Goal: Transaction & Acquisition: Purchase product/service

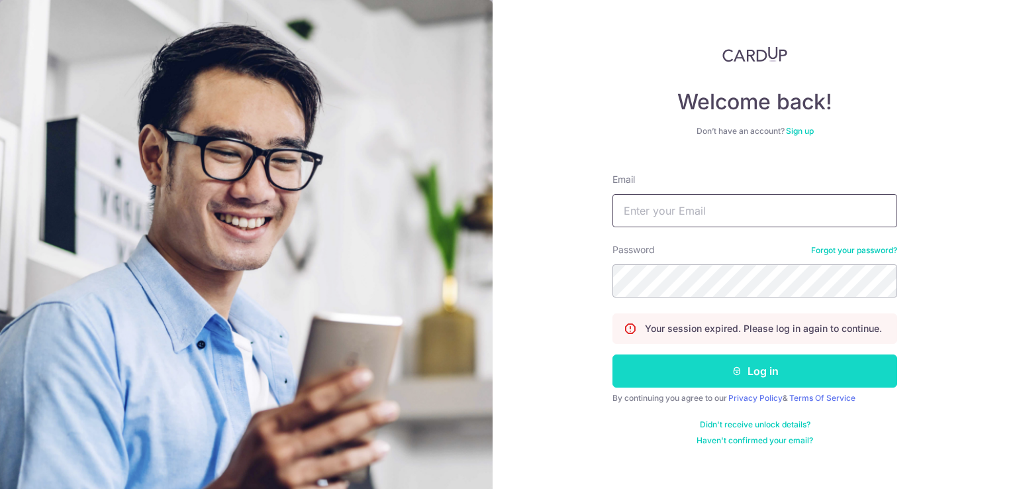
type input "sulastrikamis@gmail.com"
click at [677, 369] on button "Log in" at bounding box center [754, 370] width 285 height 33
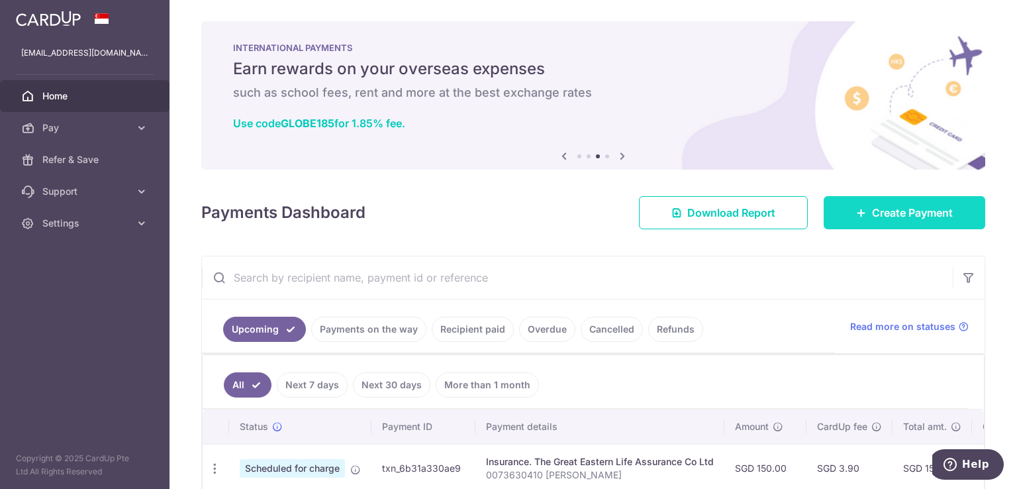
click at [857, 213] on icon at bounding box center [861, 212] width 11 height 11
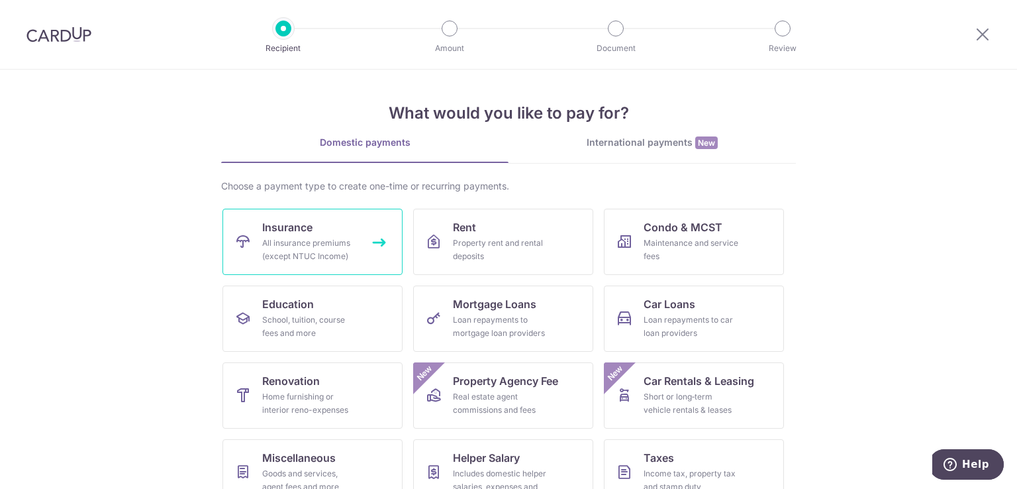
click at [320, 239] on div "All insurance premiums (except NTUC Income)" at bounding box center [309, 249] width 95 height 26
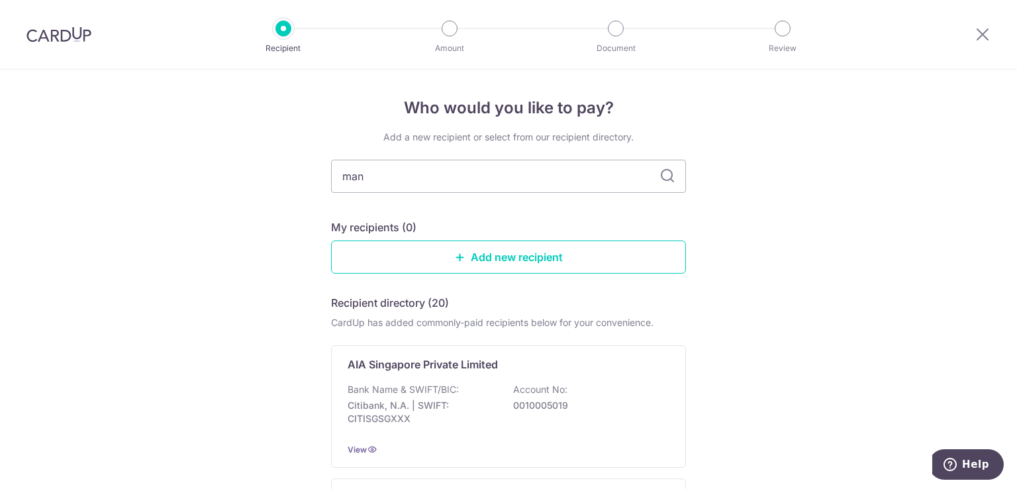
type input "manu"
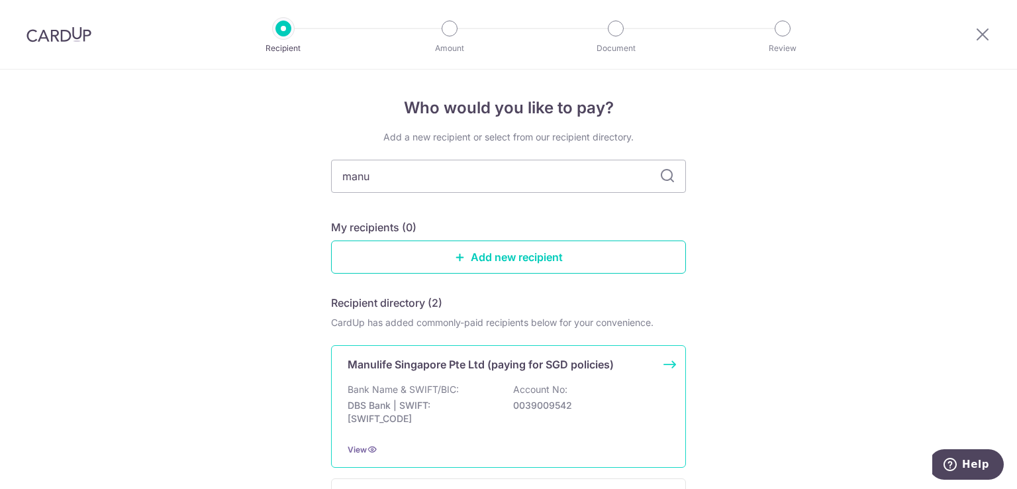
click at [474, 387] on div "Bank Name & SWIFT/BIC: DBS Bank | SWIFT: DBSSSGSGXXX Account No: 0039009542" at bounding box center [509, 407] width 322 height 49
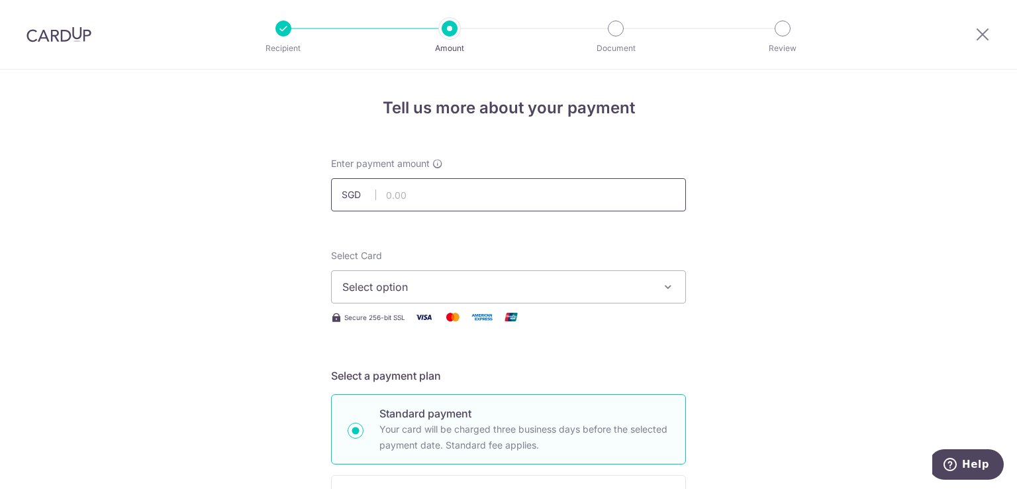
click at [433, 192] on input "text" at bounding box center [508, 194] width 355 height 33
type input "400.00"
click at [649, 294] on button "Select option" at bounding box center [508, 286] width 355 height 33
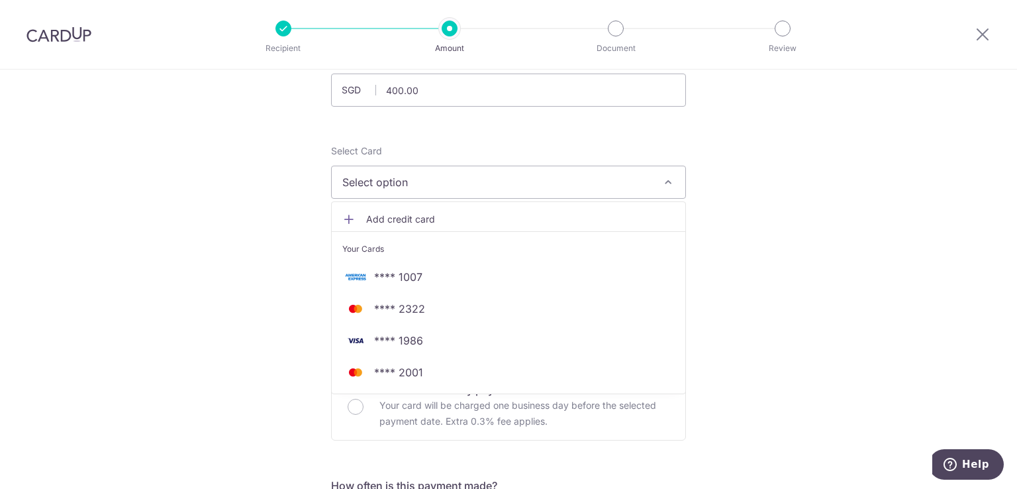
scroll to position [135, 0]
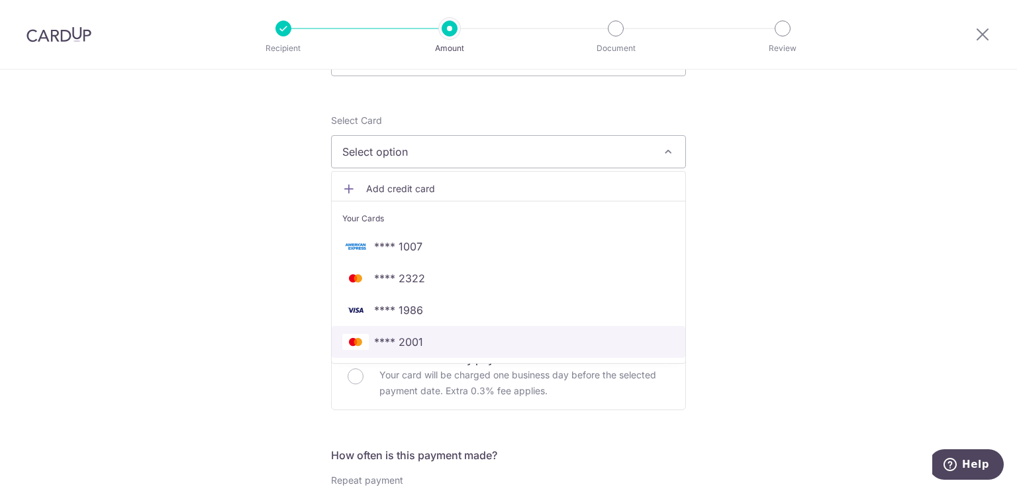
click at [418, 335] on span "**** 2001" at bounding box center [398, 342] width 49 height 16
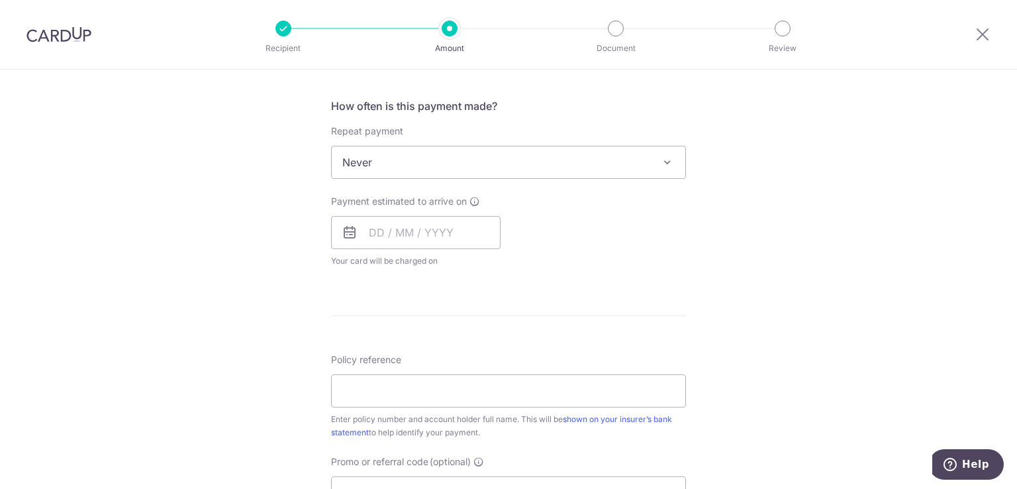
scroll to position [495, 0]
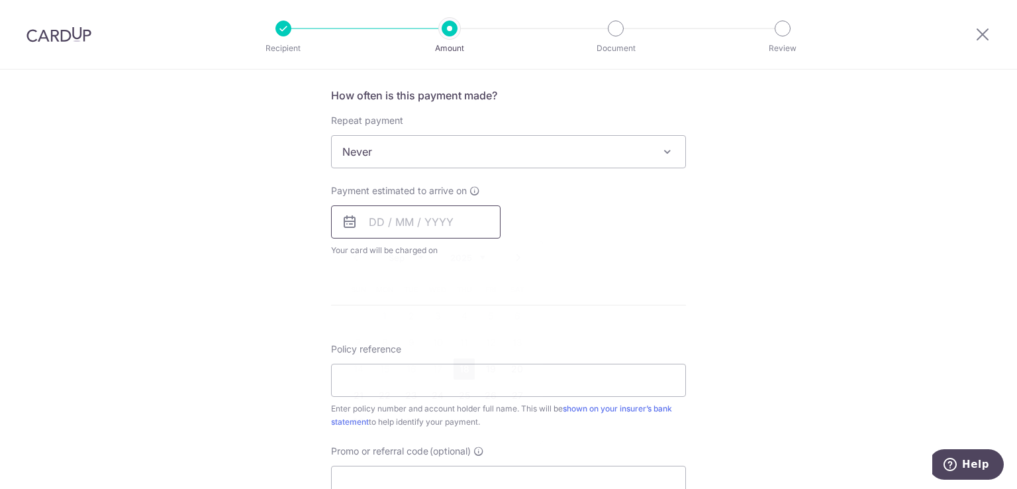
click at [483, 226] on input "text" at bounding box center [415, 221] width 169 height 33
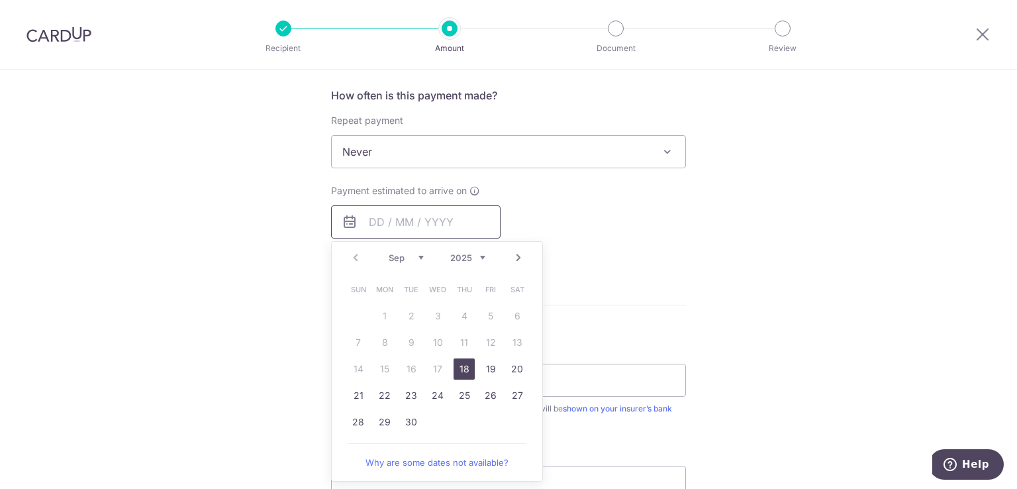
click at [429, 213] on input "text" at bounding box center [415, 221] width 169 height 33
click at [458, 371] on link "18" at bounding box center [464, 368] width 21 height 21
type input "18/09/2025"
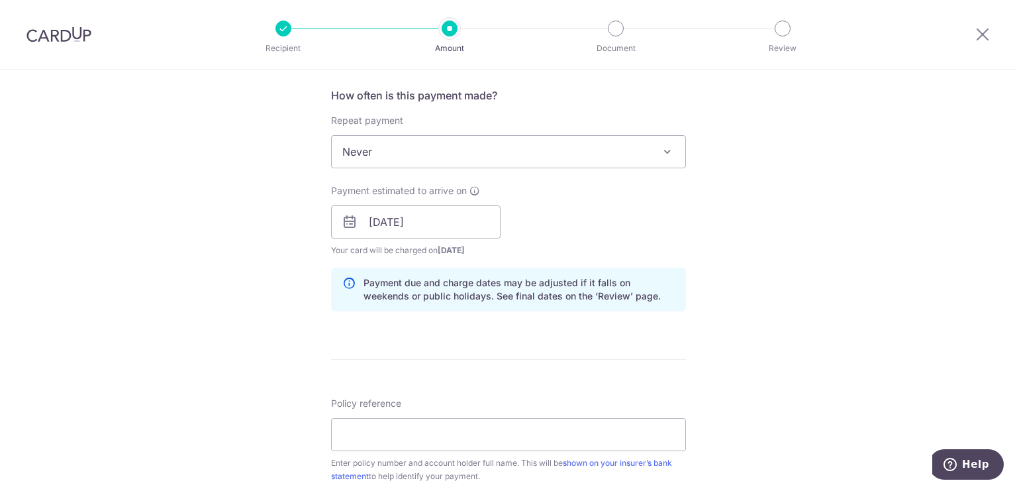
click at [695, 265] on div "Tell us more about your payment Enter payment amount SGD 400.00 400.00 Select C…" at bounding box center [508, 201] width 1017 height 1252
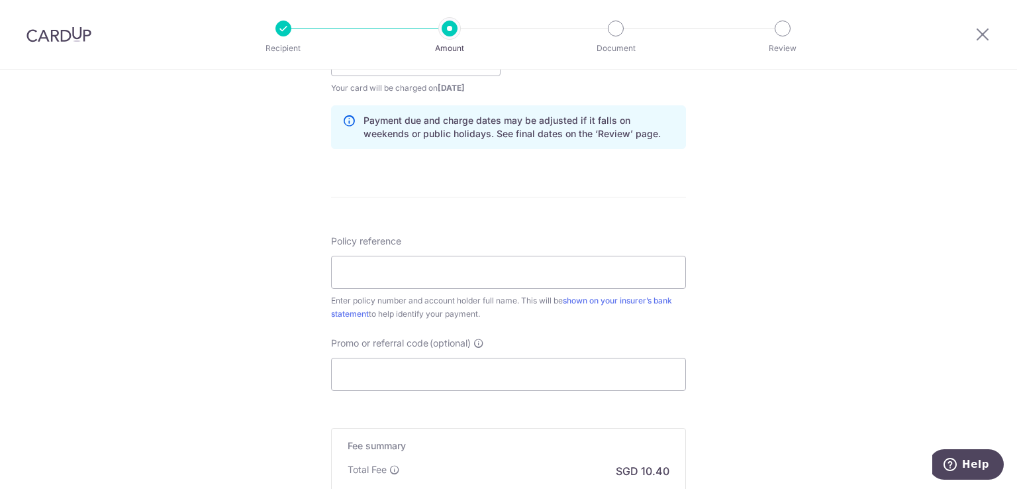
scroll to position [659, 0]
click at [382, 277] on input "Policy reference" at bounding box center [508, 269] width 355 height 33
paste input "2450724814"
type input "2450724814 SULASTRI BINTE KAMIS"
click at [779, 275] on div "Tell us more about your payment Enter payment amount SGD 400.00 400.00 Select C…" at bounding box center [508, 36] width 1017 height 1252
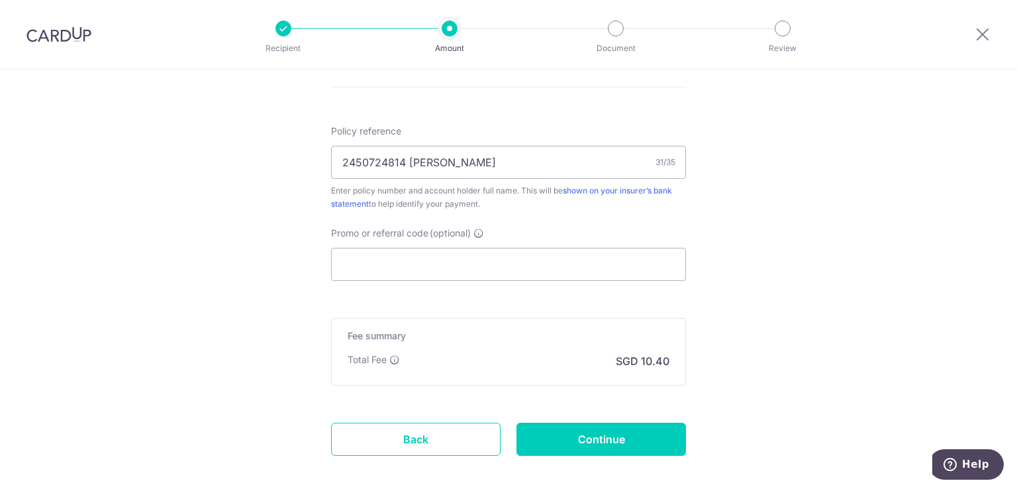
scroll to position [831, 0]
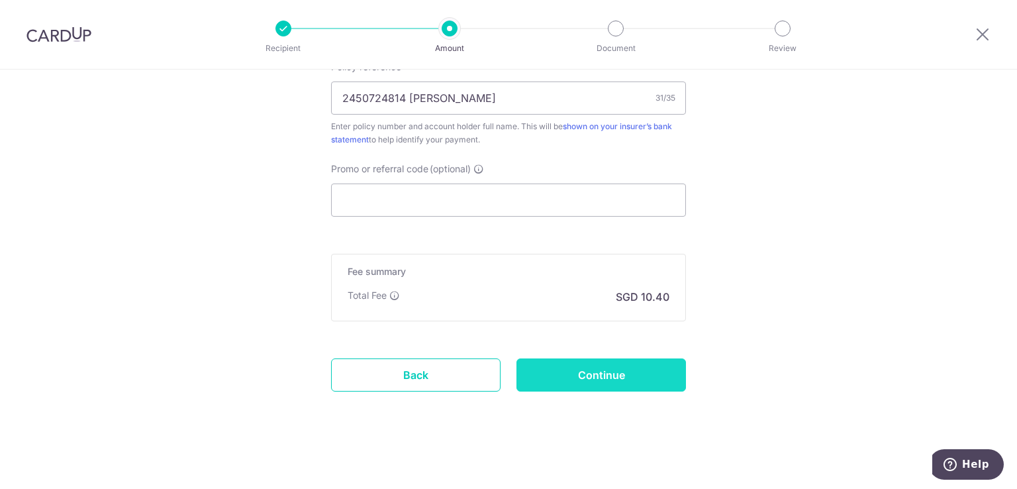
click at [594, 375] on input "Continue" at bounding box center [600, 374] width 169 height 33
type input "Create Schedule"
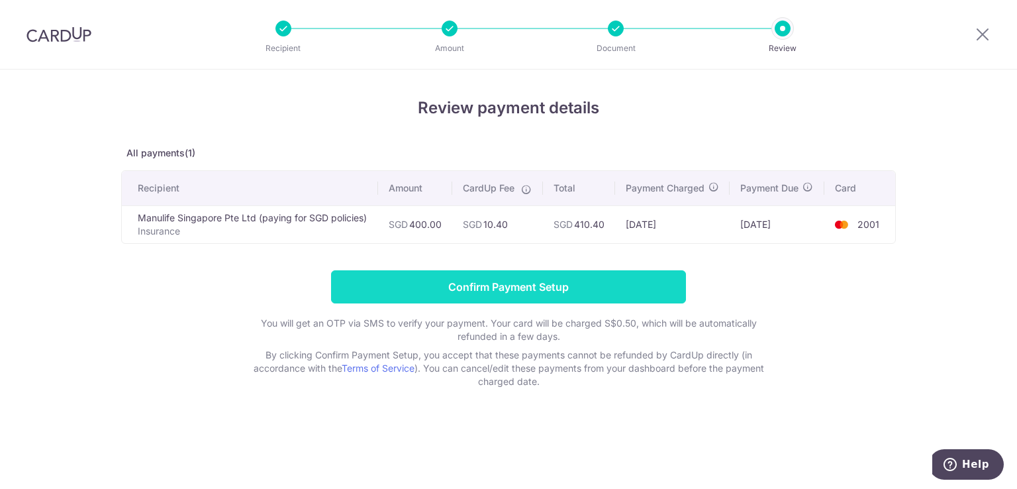
click at [528, 299] on input "Confirm Payment Setup" at bounding box center [508, 286] width 355 height 33
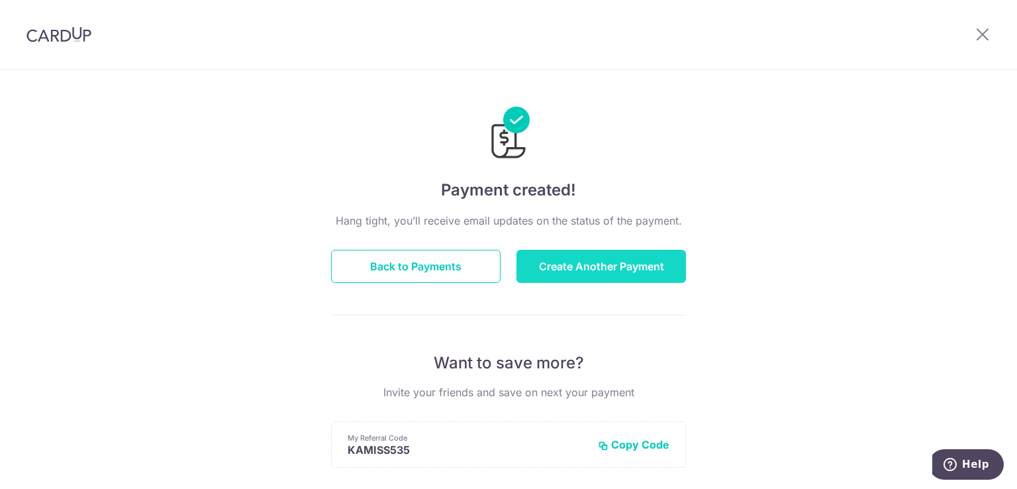
click at [614, 256] on button "Create Another Payment" at bounding box center [600, 266] width 169 height 33
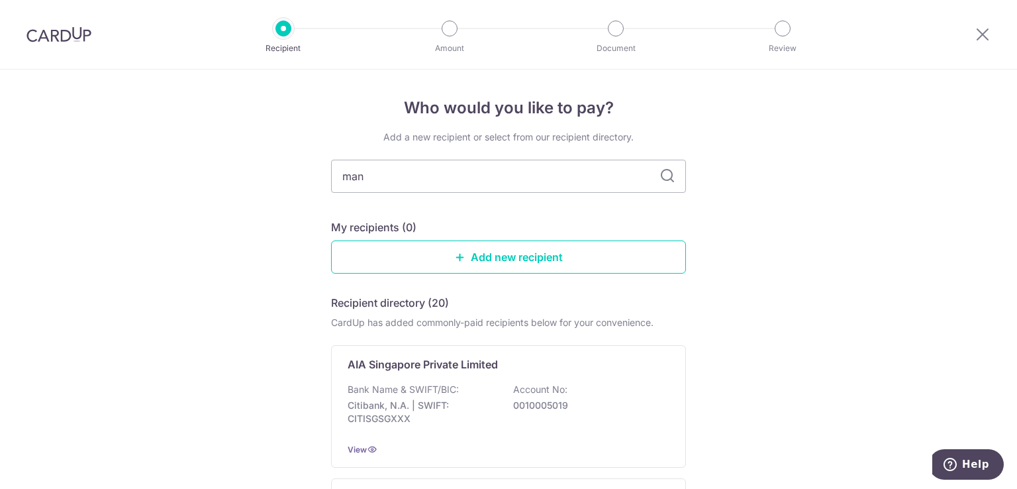
type input "manu"
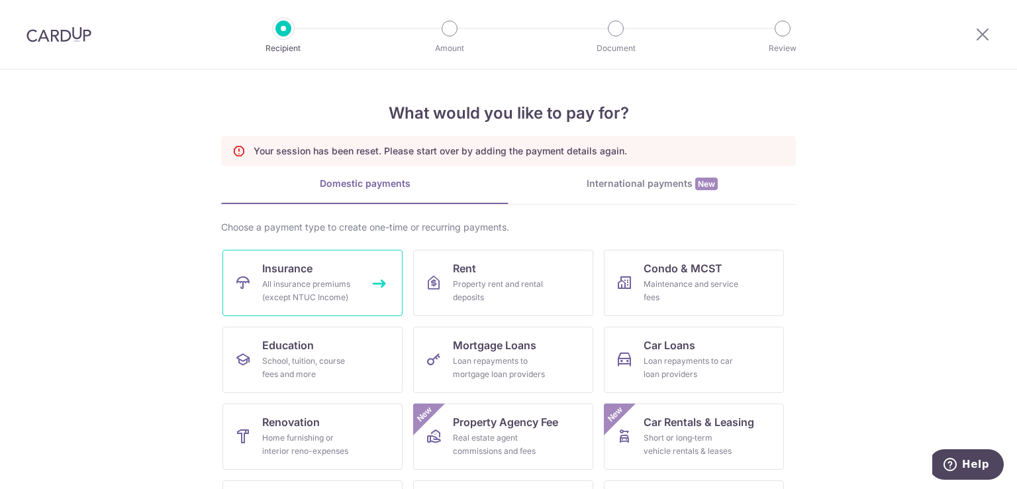
click at [295, 283] on div "All insurance premiums (except NTUC Income)" at bounding box center [309, 290] width 95 height 26
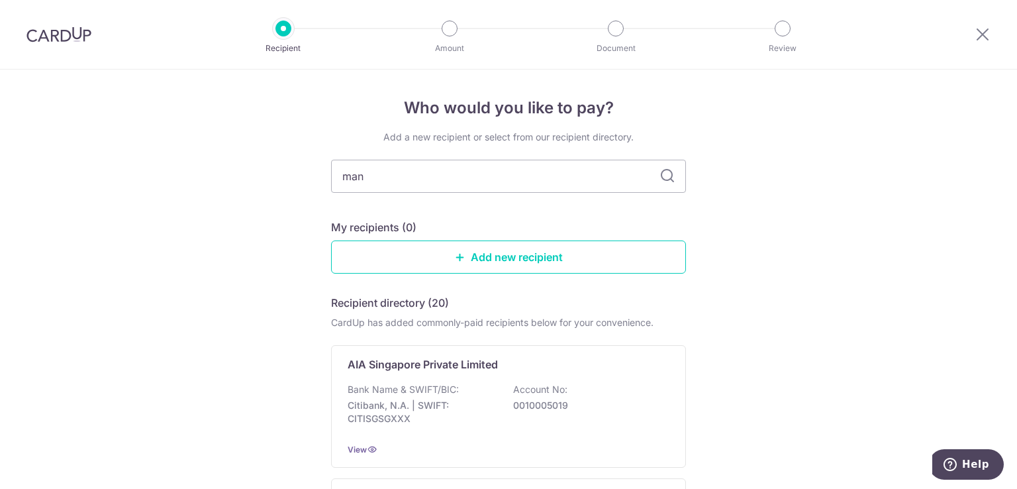
type input "manu"
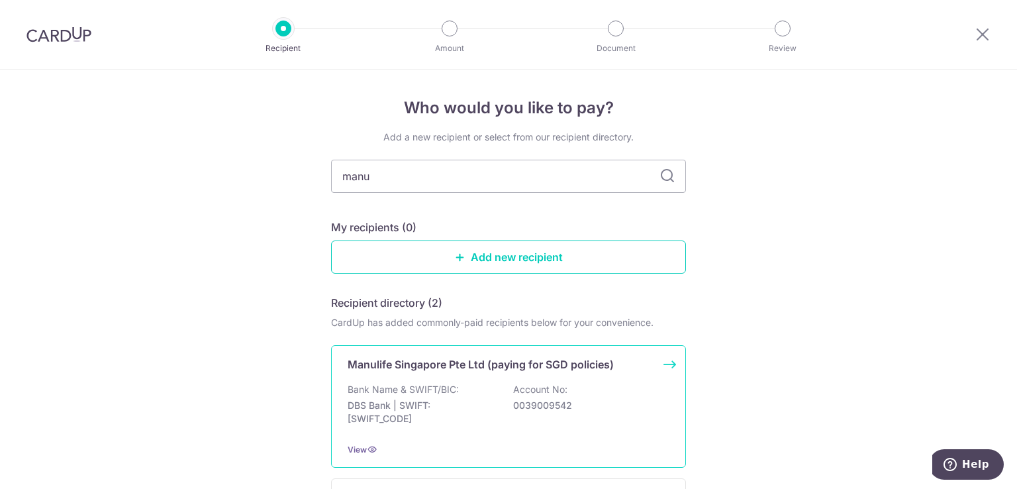
click at [421, 378] on div "Manulife Singapore Pte Ltd (paying for SGD policies) Bank Name & SWIFT/BIC: DBS…" at bounding box center [508, 406] width 355 height 122
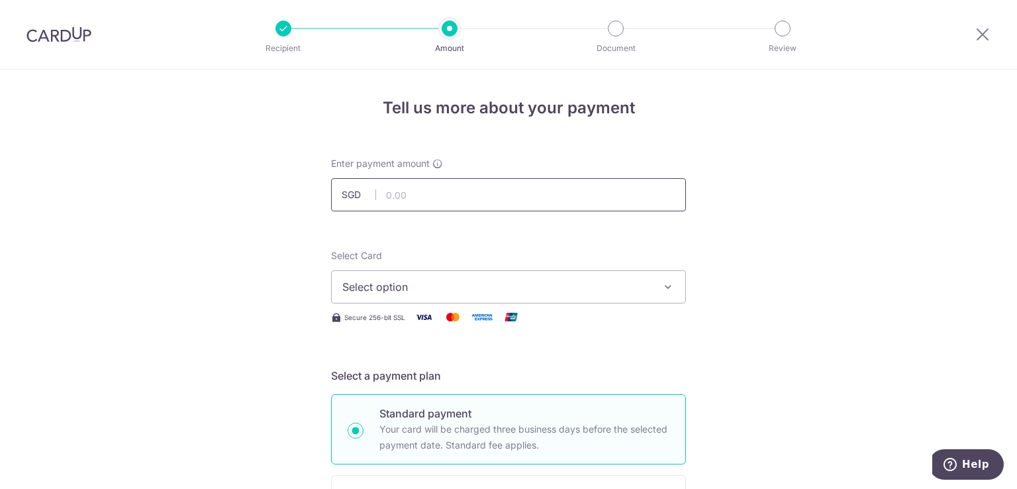
click at [464, 192] on input "text" at bounding box center [508, 194] width 355 height 33
type input "200.00"
click at [661, 291] on icon "button" at bounding box center [667, 286] width 13 height 13
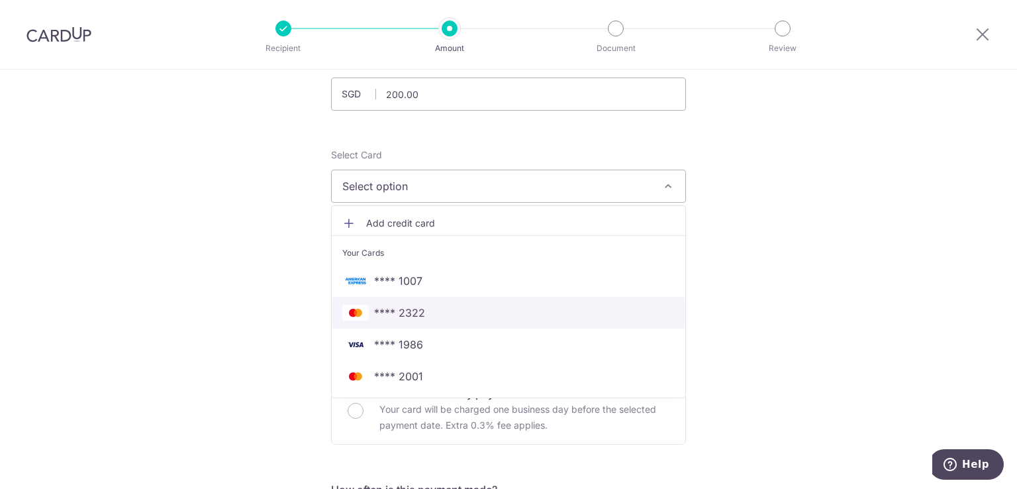
scroll to position [106, 0]
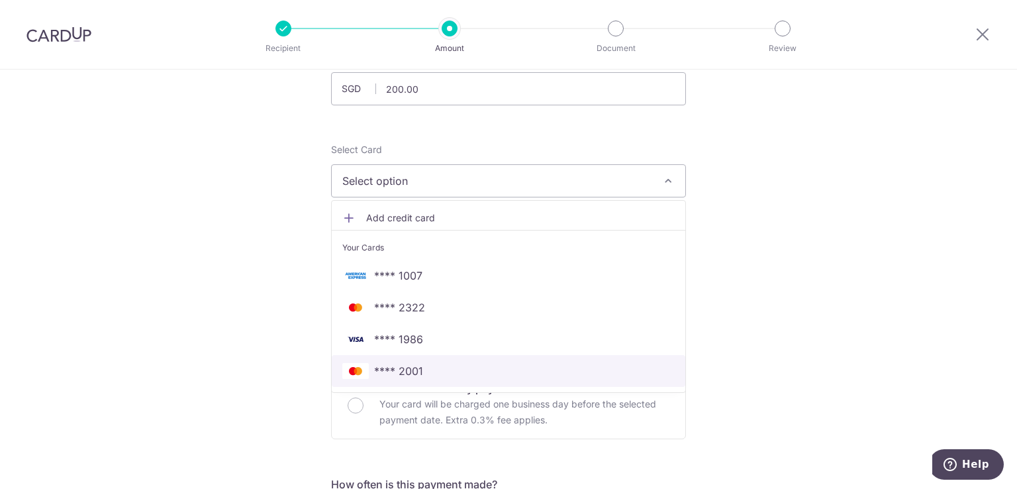
click at [405, 371] on span "**** 2001" at bounding box center [398, 371] width 49 height 16
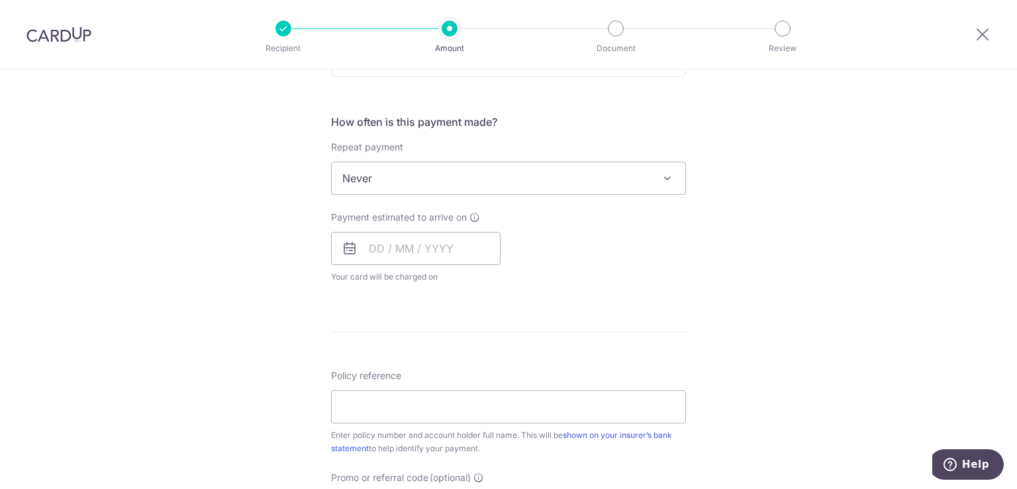
scroll to position [471, 0]
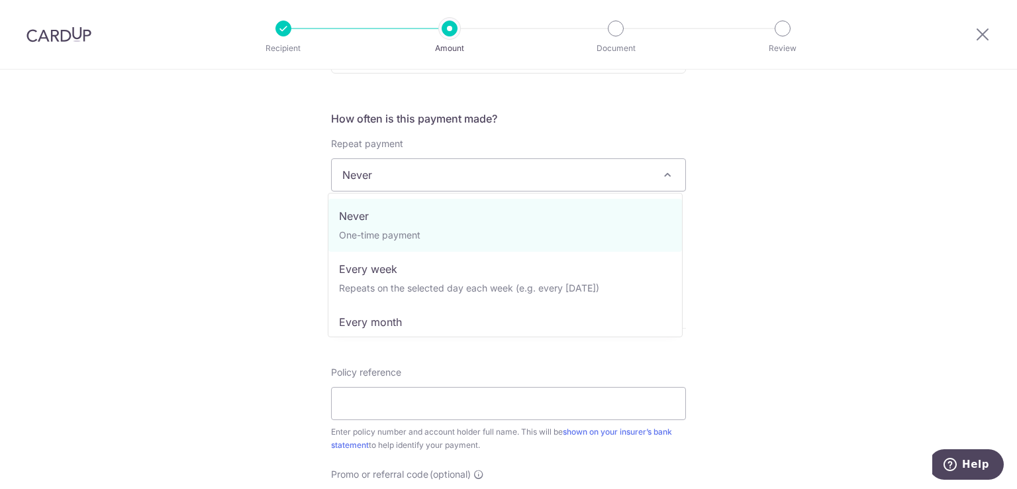
click at [667, 177] on span at bounding box center [667, 175] width 16 height 16
select select "3"
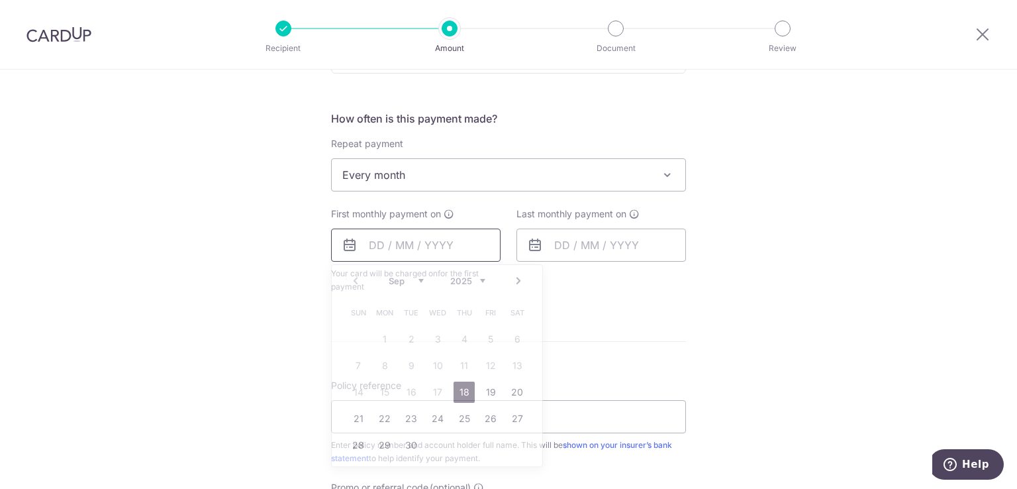
click at [461, 241] on input "text" at bounding box center [415, 244] width 169 height 33
click at [306, 285] on div "Tell us more about your payment Enter payment amount SGD 200.00 200.00 Select C…" at bounding box center [508, 203] width 1017 height 1211
click at [477, 243] on input "text" at bounding box center [415, 244] width 169 height 33
click at [516, 279] on link "Next" at bounding box center [518, 281] width 16 height 16
click at [485, 359] on link "10" at bounding box center [490, 365] width 21 height 21
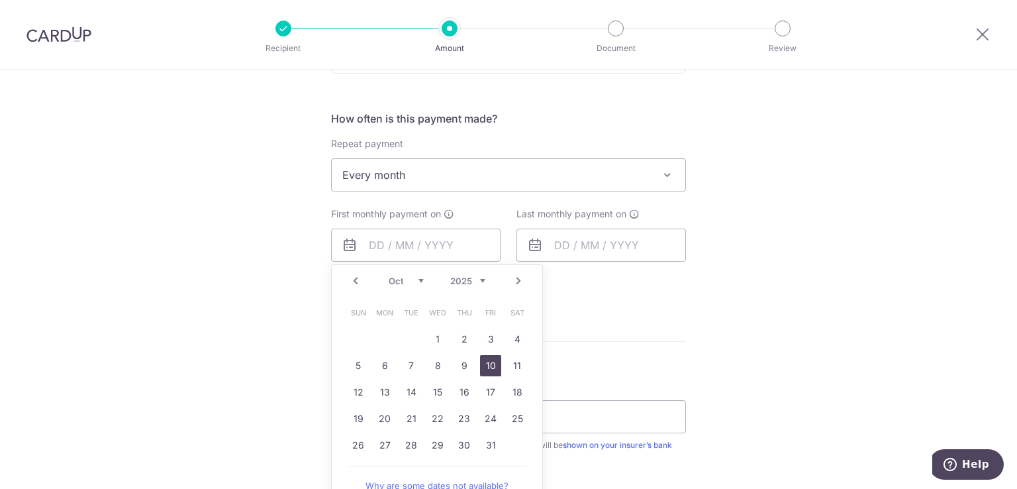
type input "[DATE]"
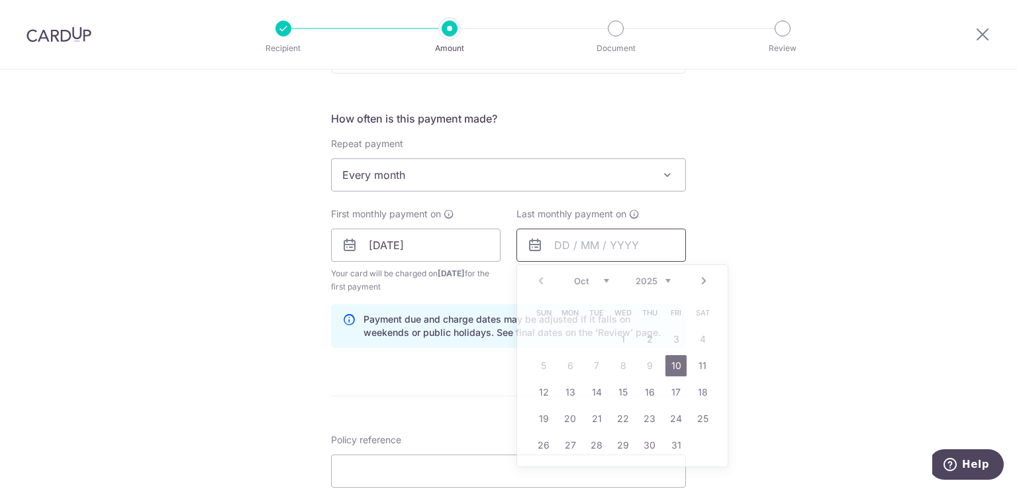
click at [647, 238] on input "text" at bounding box center [600, 244] width 169 height 33
click at [665, 278] on select "2025 2026 2027 2028 2029 2030 2031 2032 2033 2034 2035" at bounding box center [653, 280] width 35 height 11
click at [600, 281] on select "Jan Feb Mar Apr May Jun Jul Aug Sep Oct Nov Dec" at bounding box center [591, 280] width 35 height 11
click at [646, 361] on link "10" at bounding box center [649, 365] width 21 height 21
type input "[DATE]"
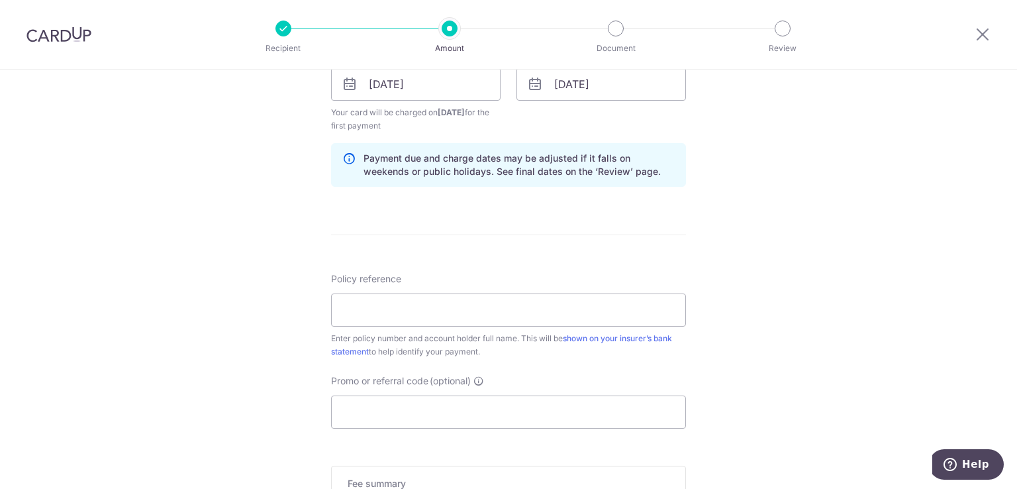
scroll to position [643, 0]
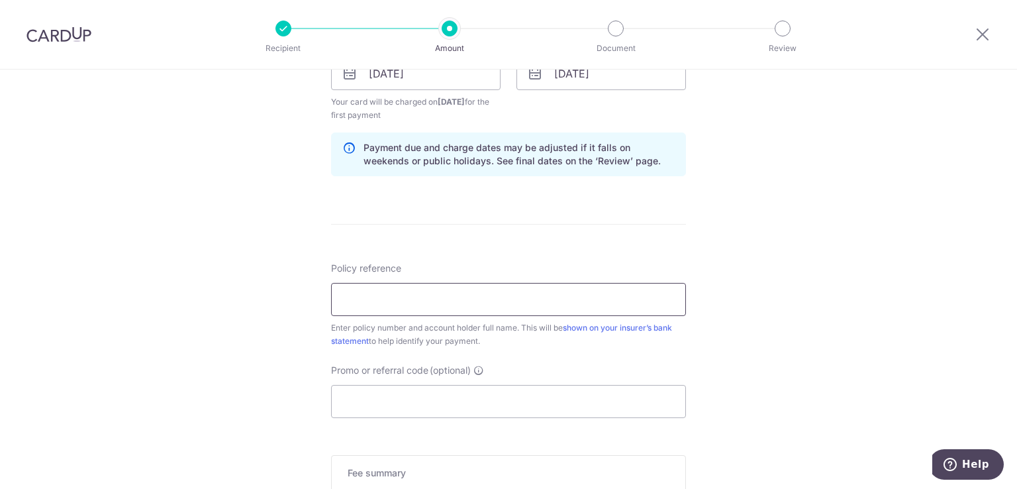
click at [648, 311] on input "Policy reference" at bounding box center [508, 299] width 355 height 33
paste input "2450724814"
click at [561, 317] on div "Policy reference 2450724814 10/35 Enter policy number and account holder full n…" at bounding box center [508, 305] width 355 height 86
click at [546, 301] on input "2450724814" at bounding box center [508, 299] width 355 height 33
type input "2450724814 SULASTRI BINTE KAMIS"
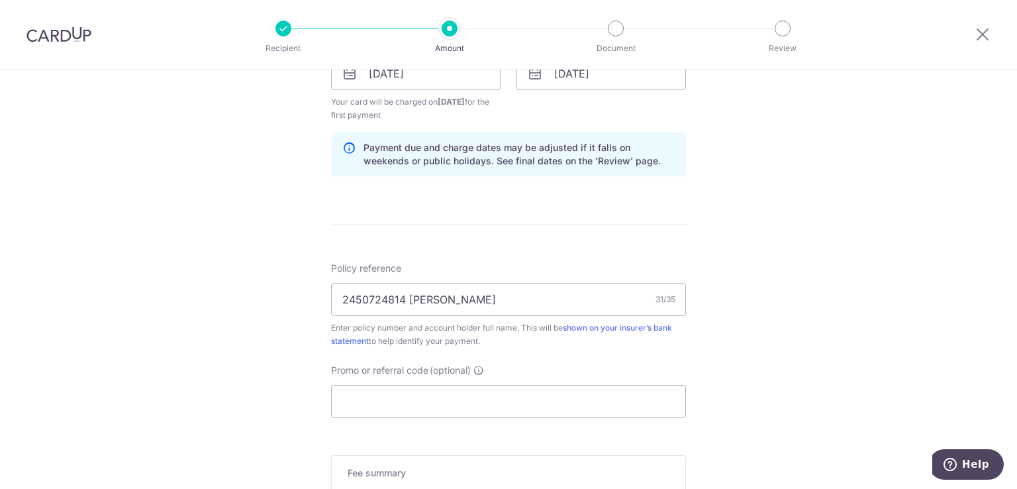
click at [774, 282] on div "Tell us more about your payment Enter payment amount SGD 200.00 200.00 Select C…" at bounding box center [508, 59] width 1017 height 1265
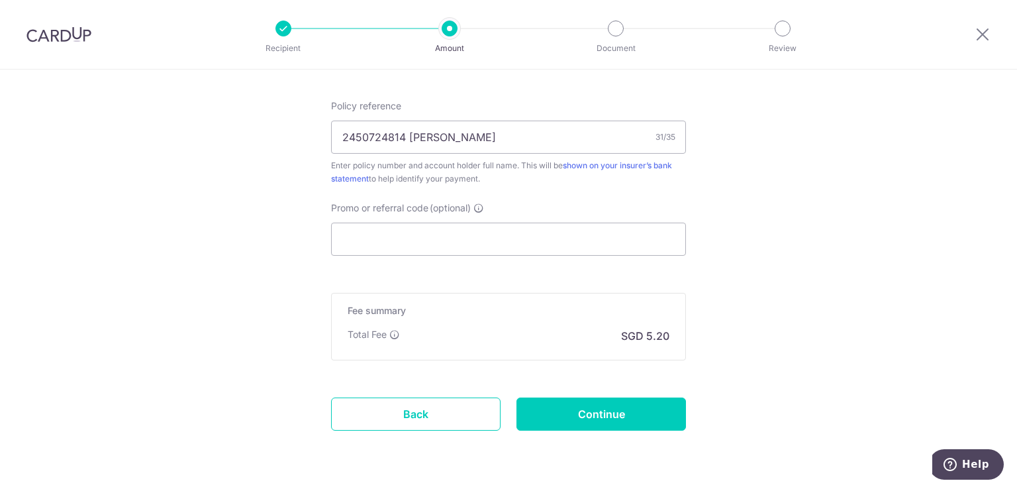
scroll to position [845, 0]
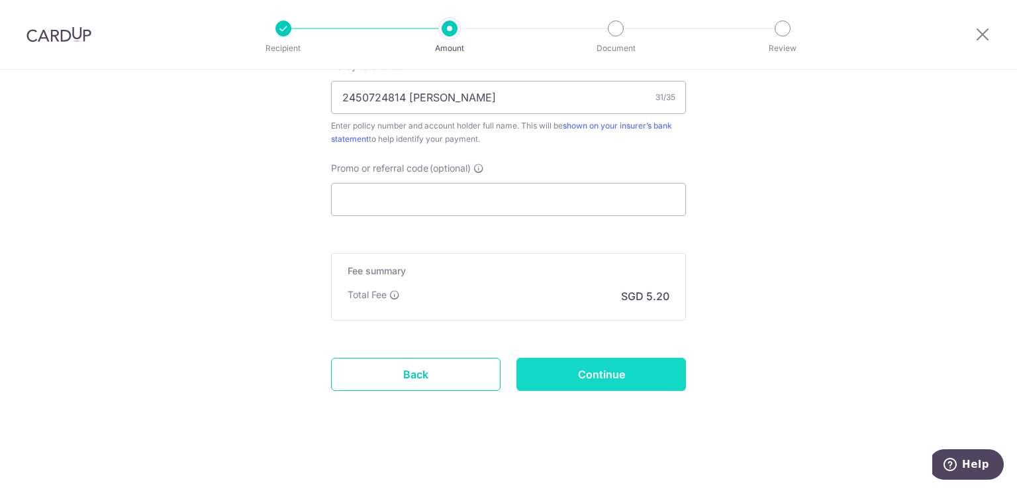
click at [612, 381] on input "Continue" at bounding box center [600, 374] width 169 height 33
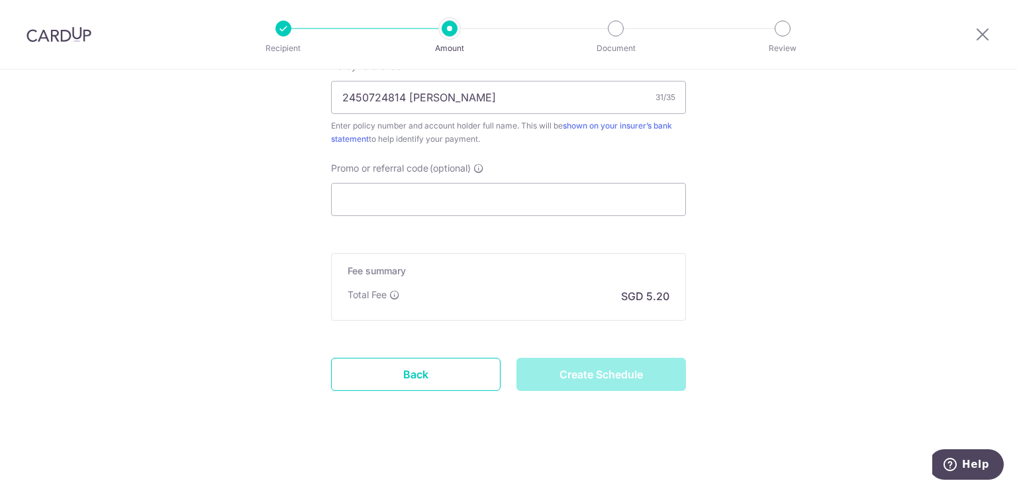
type input "Create Schedule"
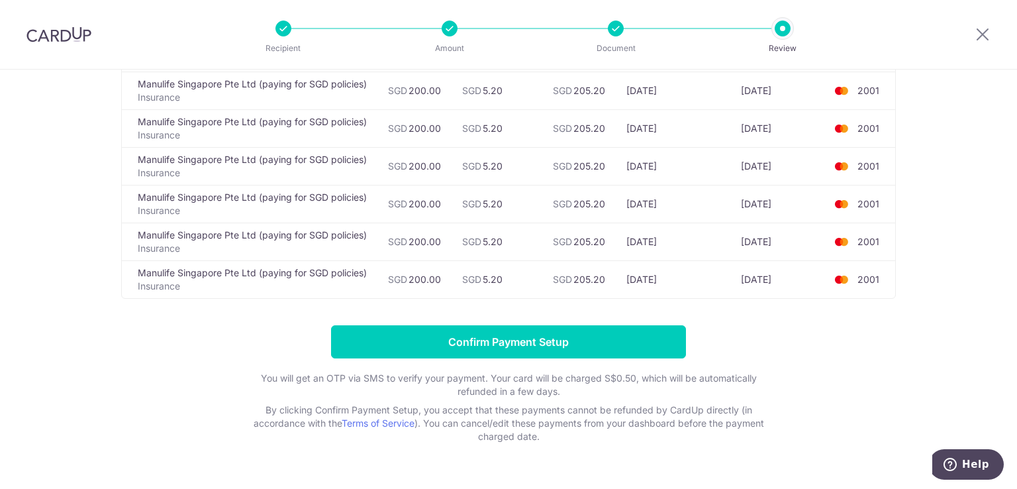
scroll to position [474, 0]
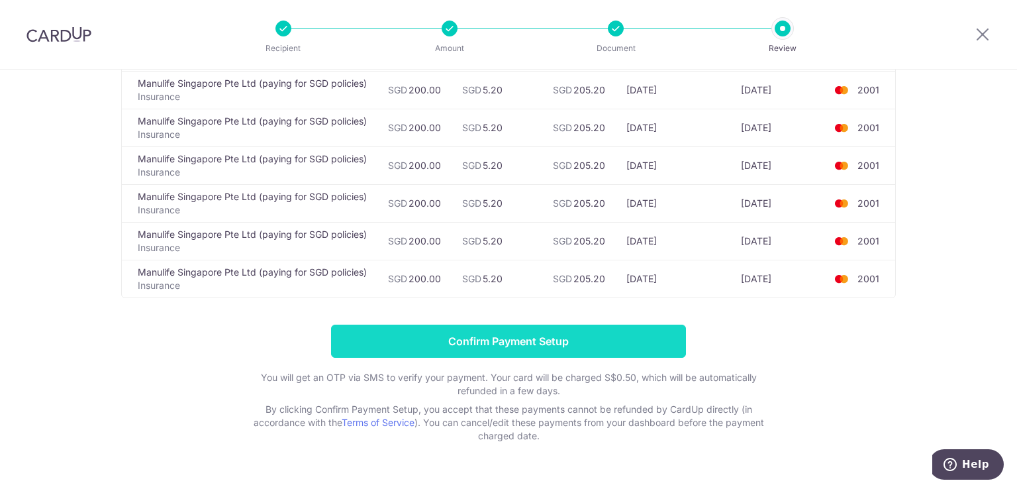
click at [583, 358] on input "Confirm Payment Setup" at bounding box center [508, 340] width 355 height 33
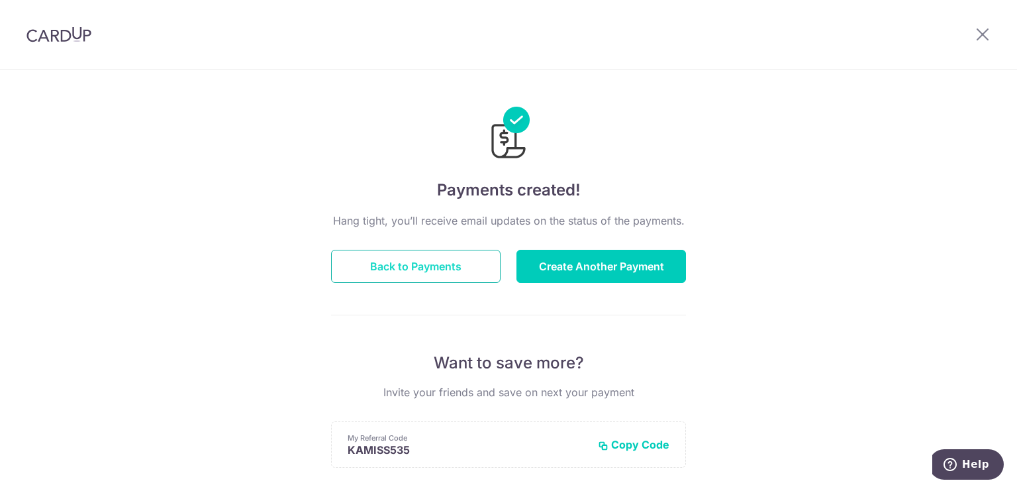
click at [477, 265] on button "Back to Payments" at bounding box center [415, 266] width 169 height 33
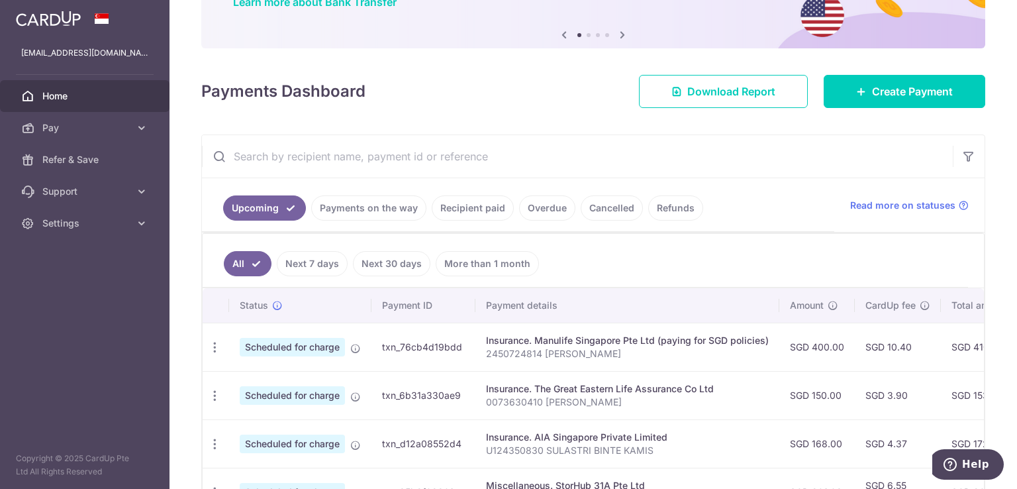
scroll to position [23, 0]
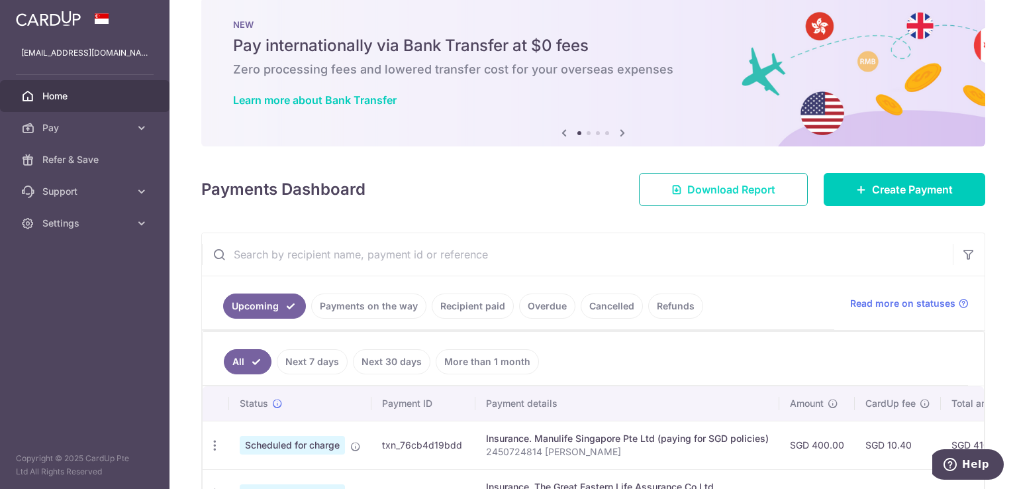
click at [712, 199] on link "Download Report" at bounding box center [723, 189] width 169 height 33
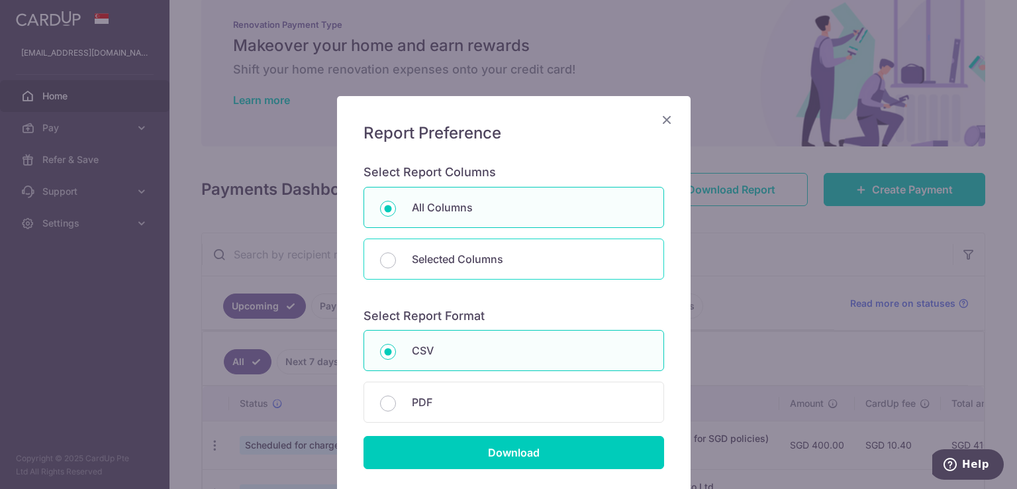
click at [408, 248] on div "Selected Columns" at bounding box center [513, 258] width 301 height 41
radio input "false"
radio input "true"
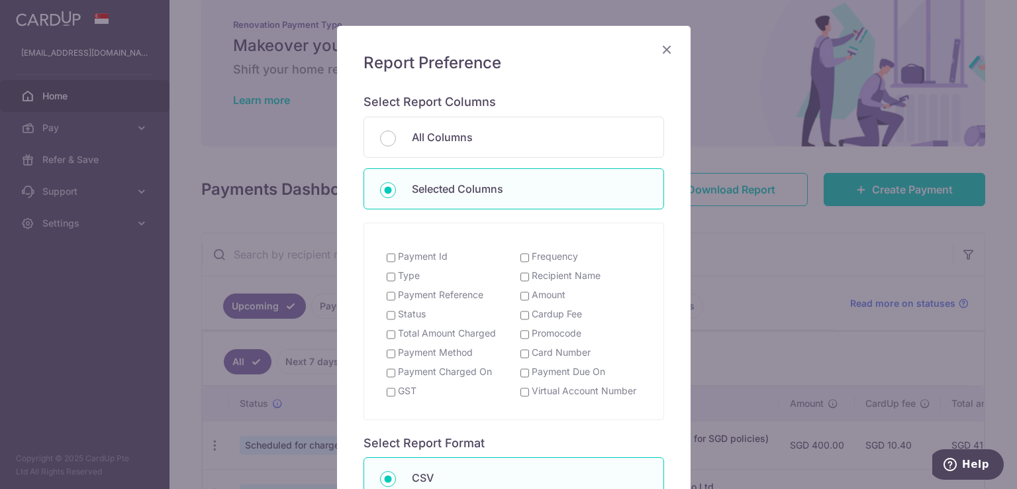
scroll to position [54, 0]
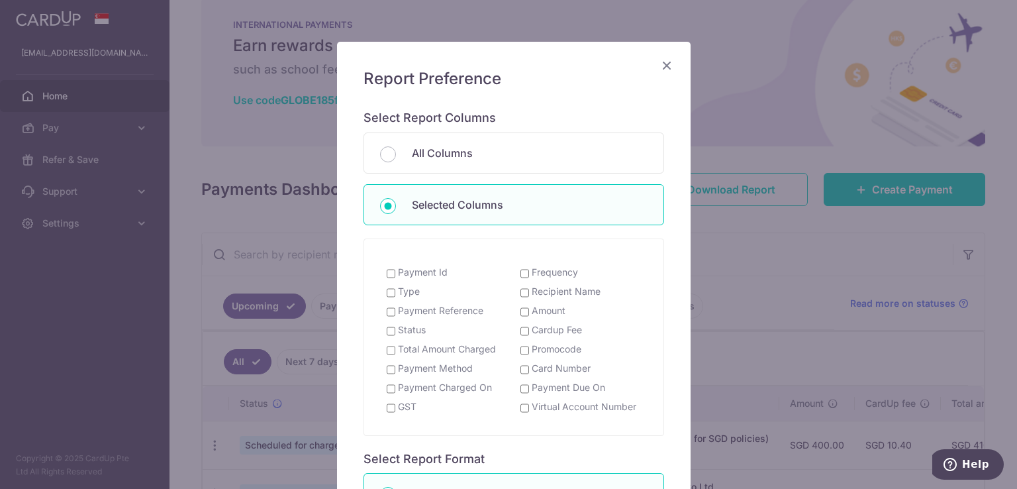
click at [662, 62] on icon "Close" at bounding box center [667, 65] width 16 height 17
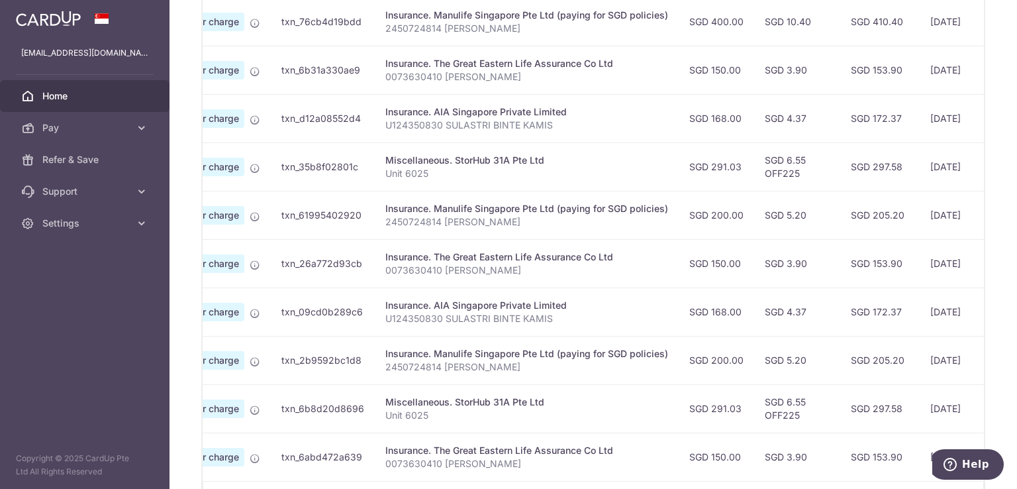
scroll to position [538, 0]
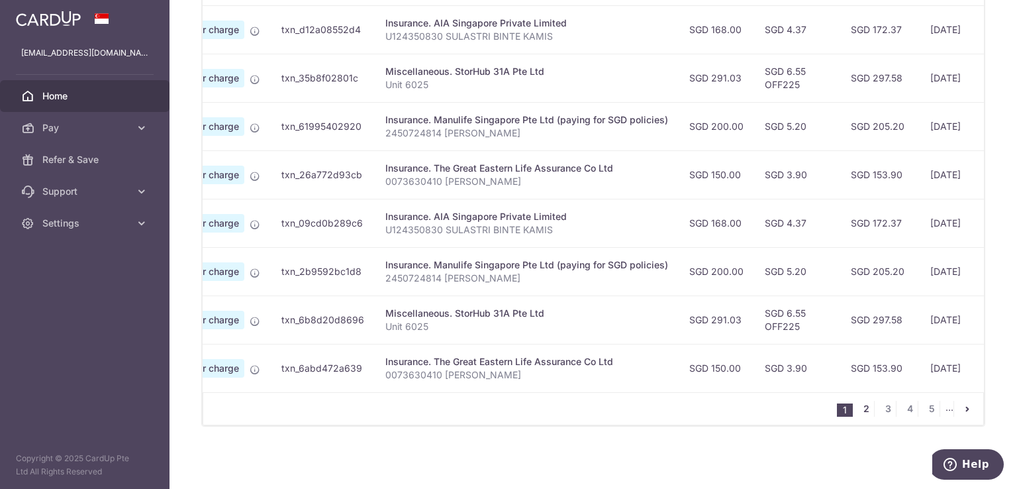
click at [861, 410] on link "2" at bounding box center [866, 409] width 16 height 16
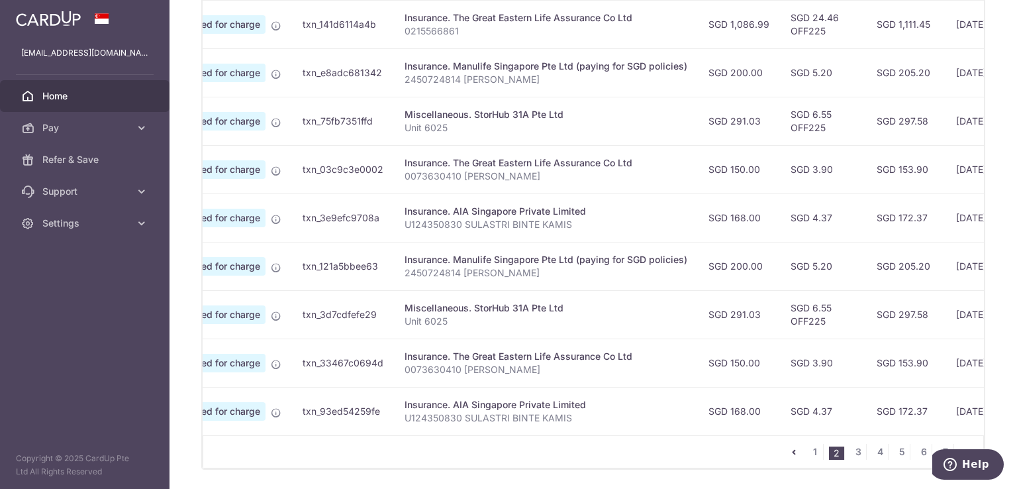
scroll to position [0, 191]
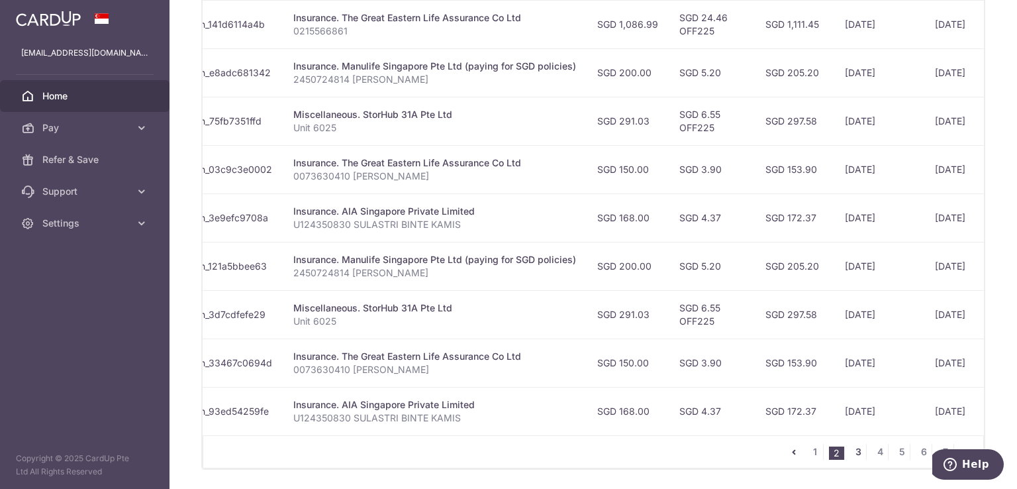
click at [851, 454] on link "3" at bounding box center [858, 452] width 16 height 16
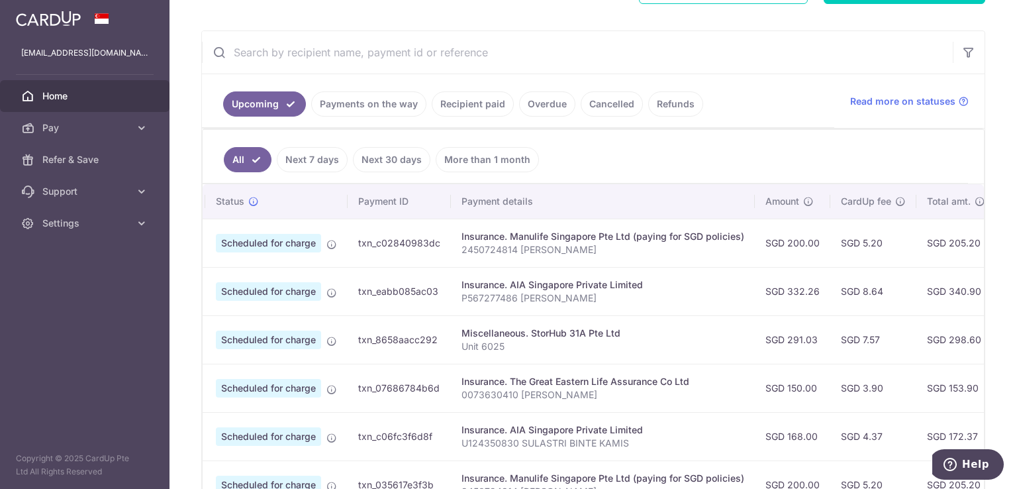
scroll to position [0, 0]
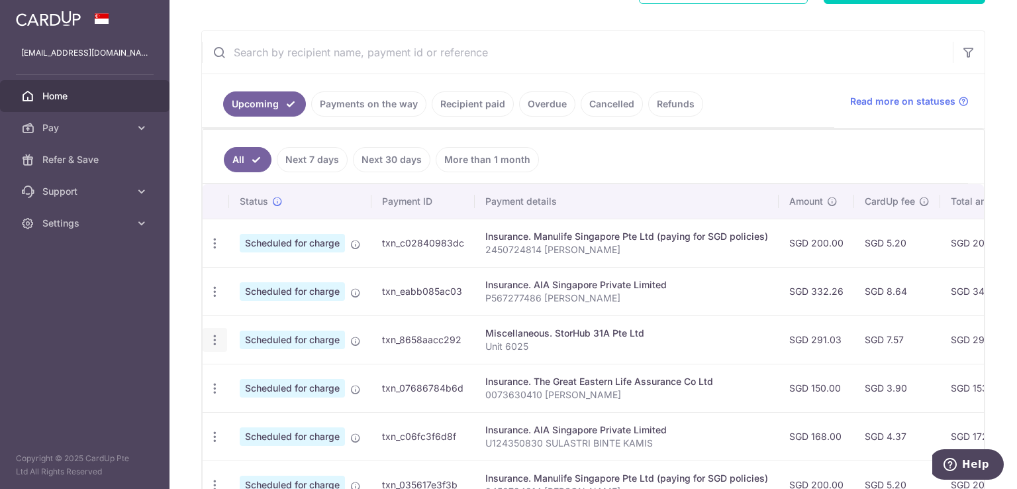
click at [216, 336] on icon "button" at bounding box center [215, 340] width 14 height 14
click at [267, 368] on span "Update payment" at bounding box center [285, 376] width 90 height 16
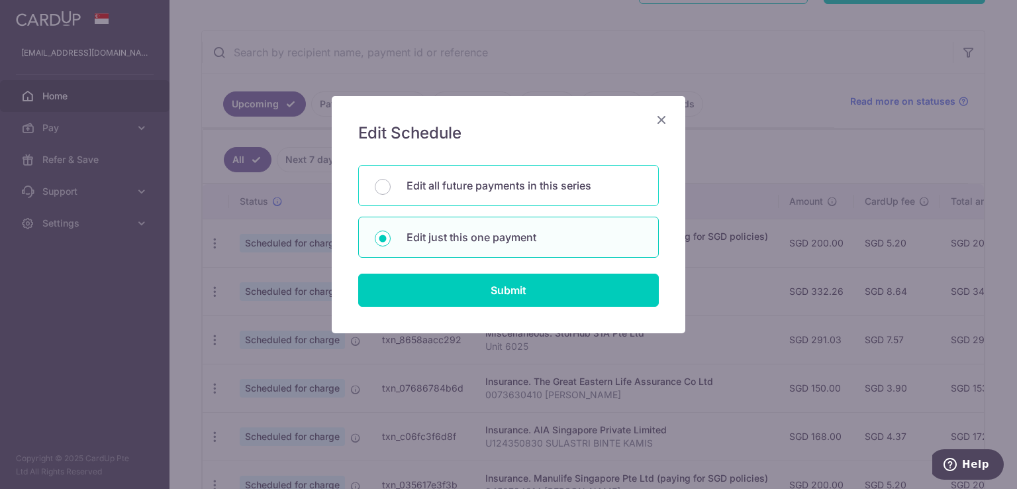
click at [562, 191] on p "Edit all future payments in this series" at bounding box center [525, 185] width 236 height 16
click at [391, 191] on input "Edit all future payments in this series" at bounding box center [383, 187] width 16 height 16
radio input "true"
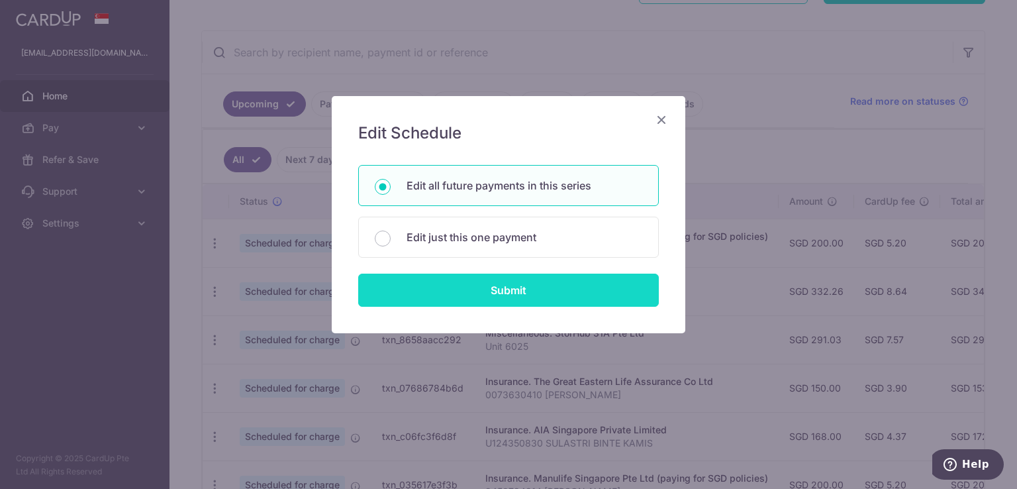
click at [524, 281] on input "Submit" at bounding box center [508, 289] width 301 height 33
radio input "true"
type input "291.03"
type input "Unit 6025"
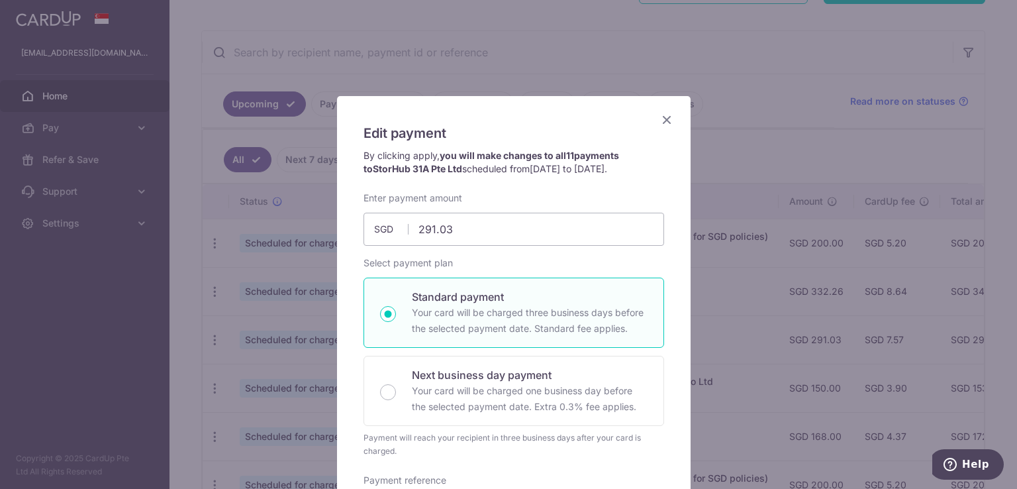
click at [660, 121] on icon "Close" at bounding box center [667, 119] width 16 height 17
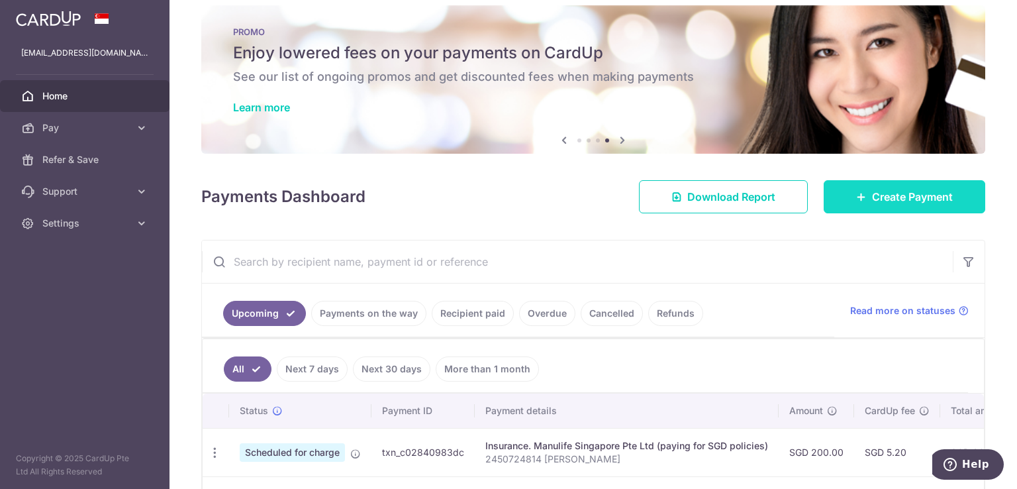
scroll to position [13, 0]
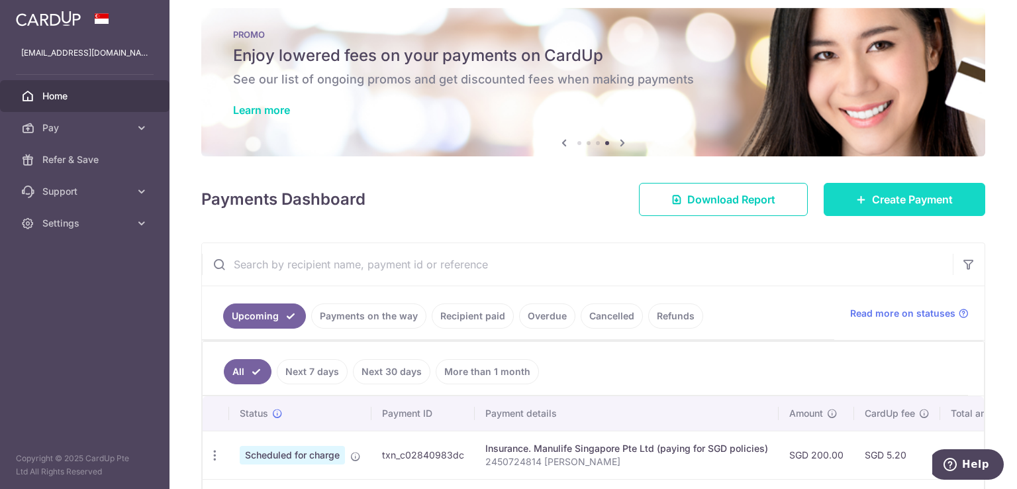
click at [880, 212] on link "Create Payment" at bounding box center [905, 199] width 162 height 33
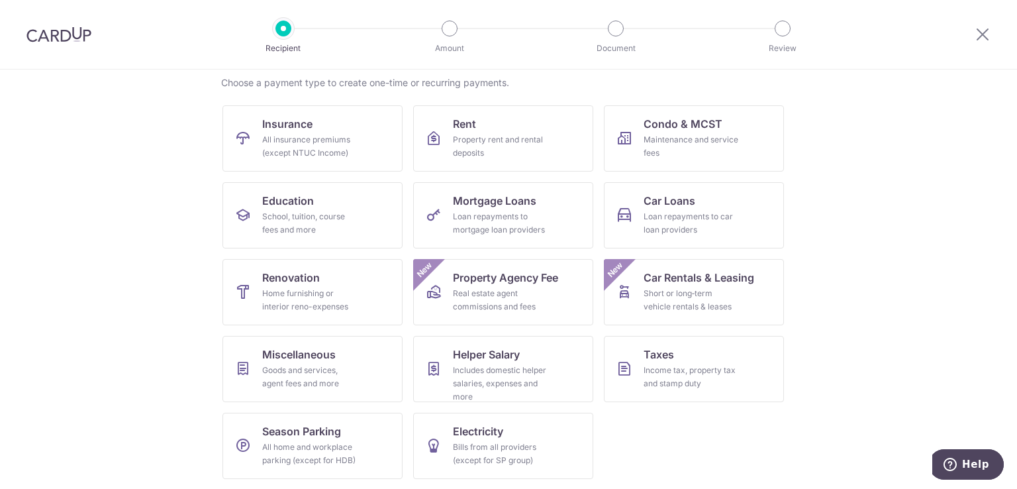
scroll to position [103, 0]
click at [701, 378] on div "Income tax, property tax and stamp duty" at bounding box center [691, 376] width 95 height 26
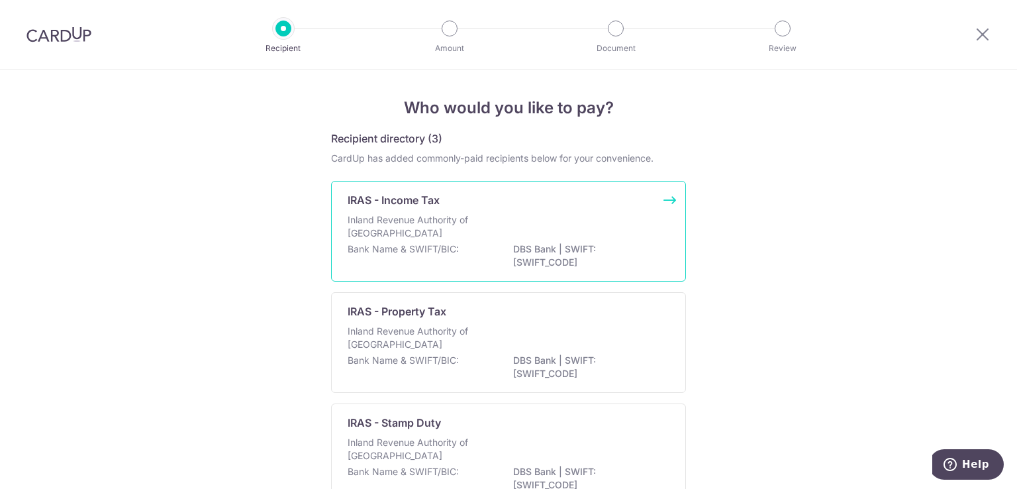
drag, startPoint x: 0, startPoint y: 0, endPoint x: 484, endPoint y: 223, distance: 532.9
click at [484, 223] on p "Inland Revenue Authority of Singapore" at bounding box center [418, 226] width 140 height 26
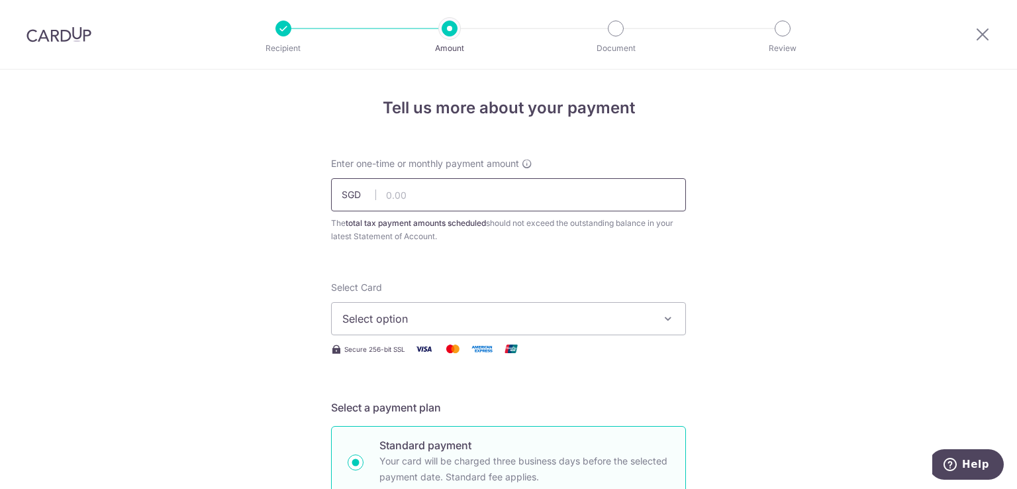
click at [536, 193] on input "text" at bounding box center [508, 194] width 355 height 33
type input "143.39"
click at [646, 325] on span "Select option" at bounding box center [496, 319] width 309 height 16
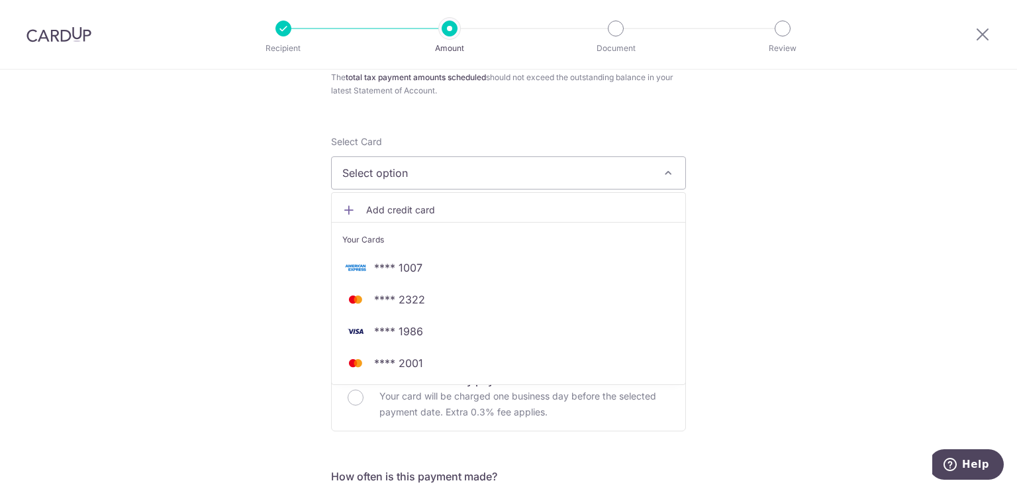
scroll to position [147, 0]
click at [459, 355] on span "**** 2001" at bounding box center [508, 362] width 332 height 16
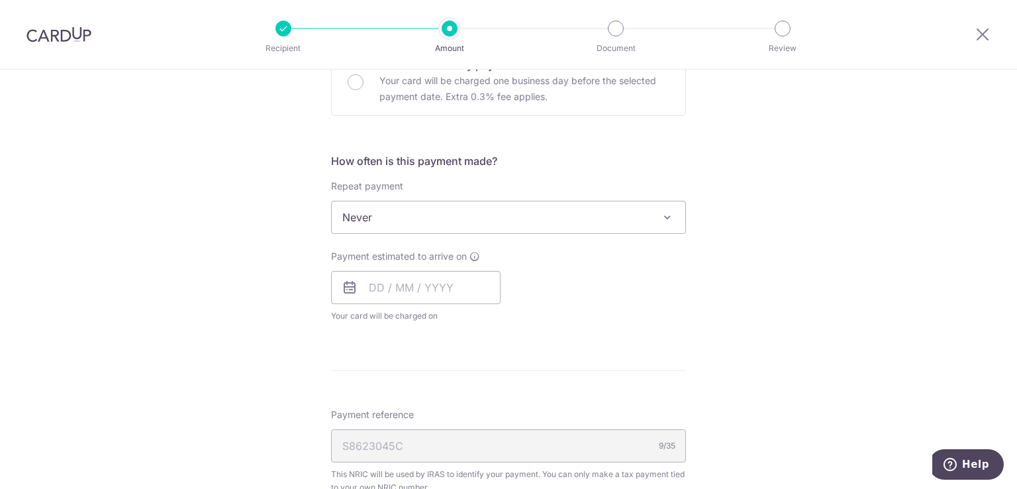
scroll to position [463, 0]
click at [452, 287] on input "text" at bounding box center [415, 284] width 169 height 33
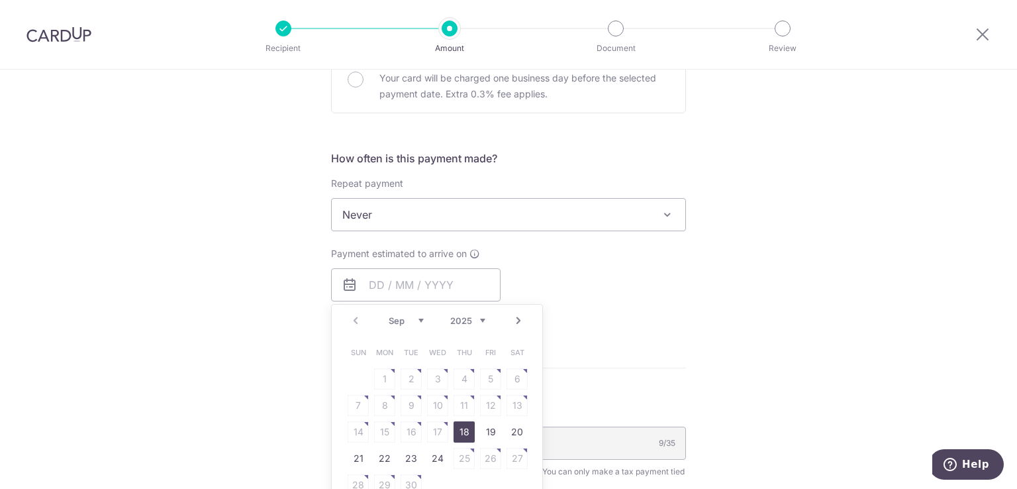
click at [628, 281] on div "Payment estimated to arrive on Prev Next Sep Oct Nov [DATE] 2026 Sun Mon Tue We…" at bounding box center [508, 283] width 371 height 73
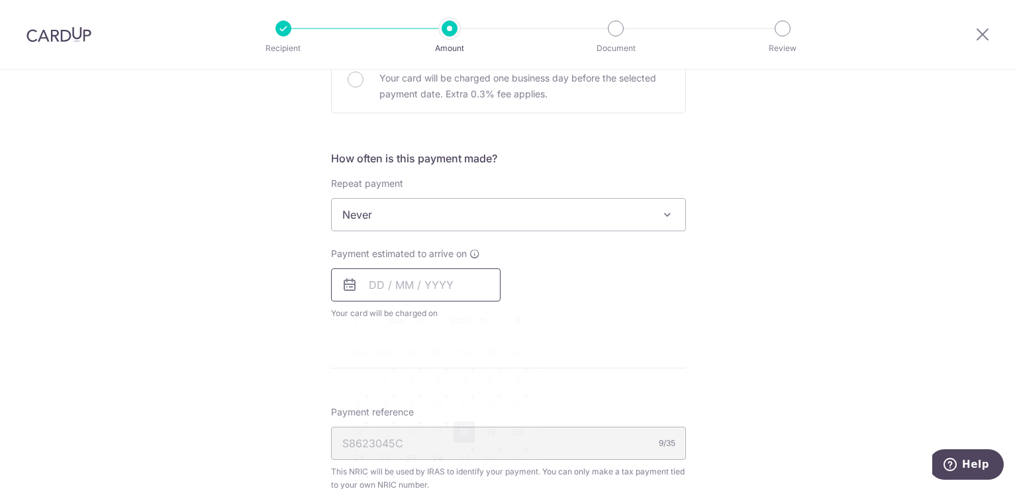
click at [458, 284] on input "text" at bounding box center [415, 284] width 169 height 33
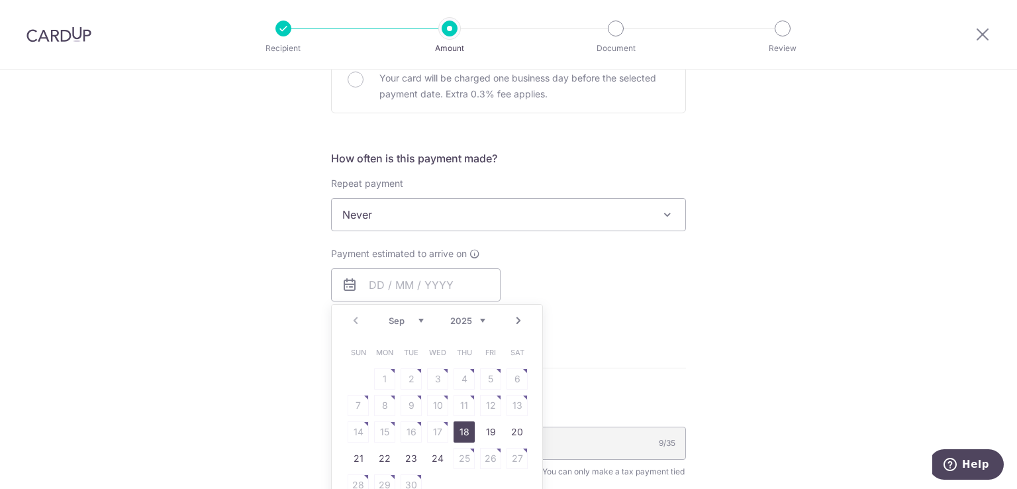
click at [457, 429] on link "18" at bounding box center [464, 431] width 21 height 21
type input "[DATE]"
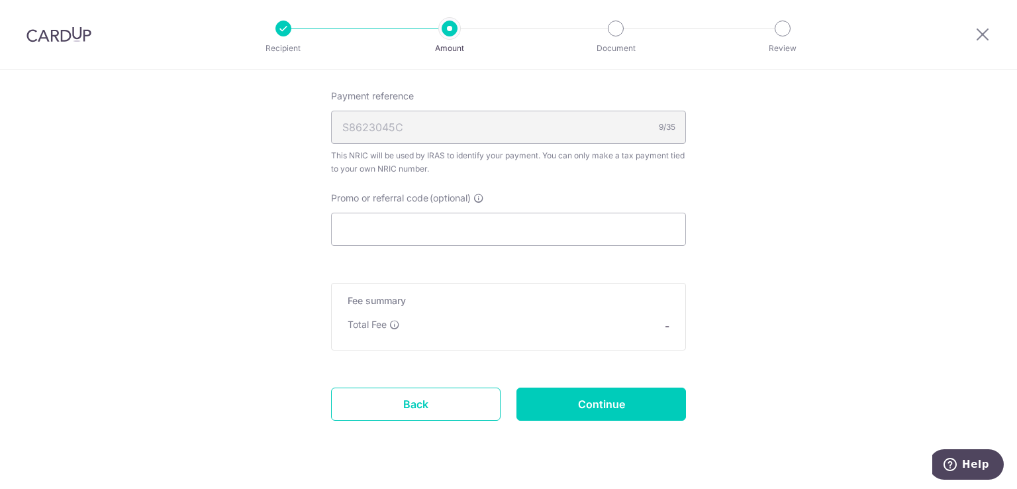
scroll to position [858, 0]
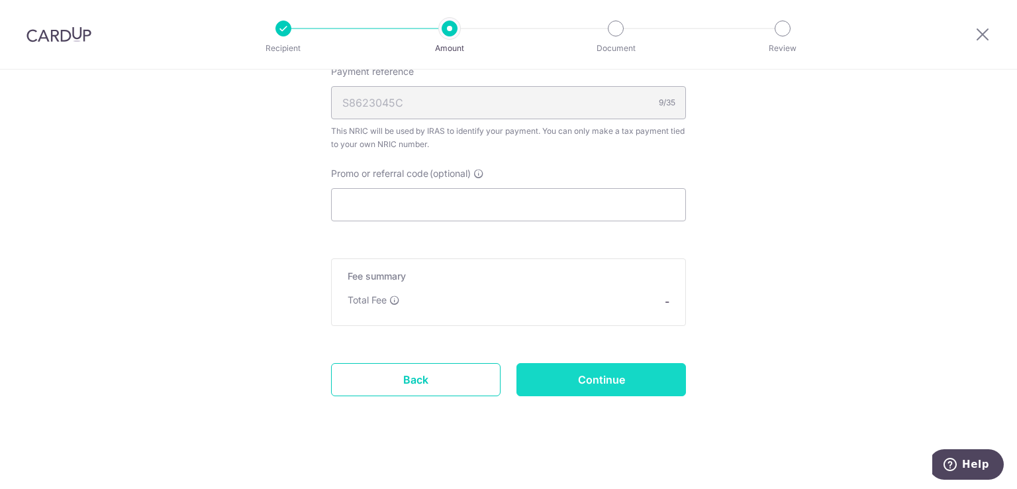
click at [649, 388] on input "Continue" at bounding box center [600, 379] width 169 height 33
type input "Create Schedule"
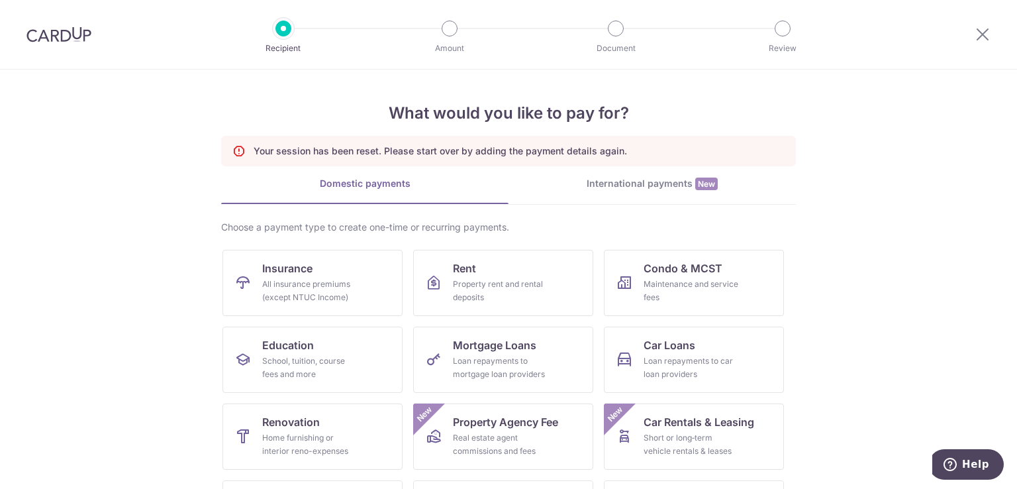
scroll to position [144, 0]
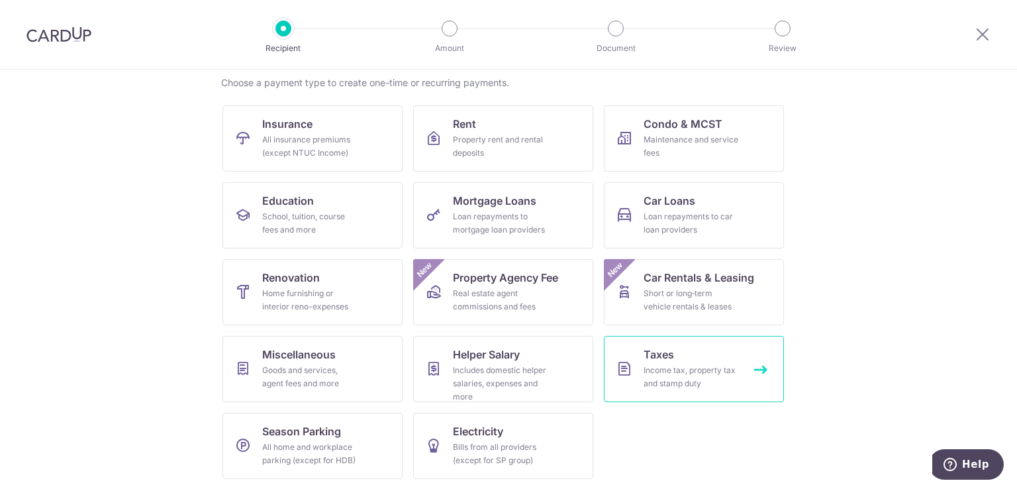
click at [723, 348] on link "Taxes Income tax, property tax and stamp duty" at bounding box center [694, 369] width 180 height 66
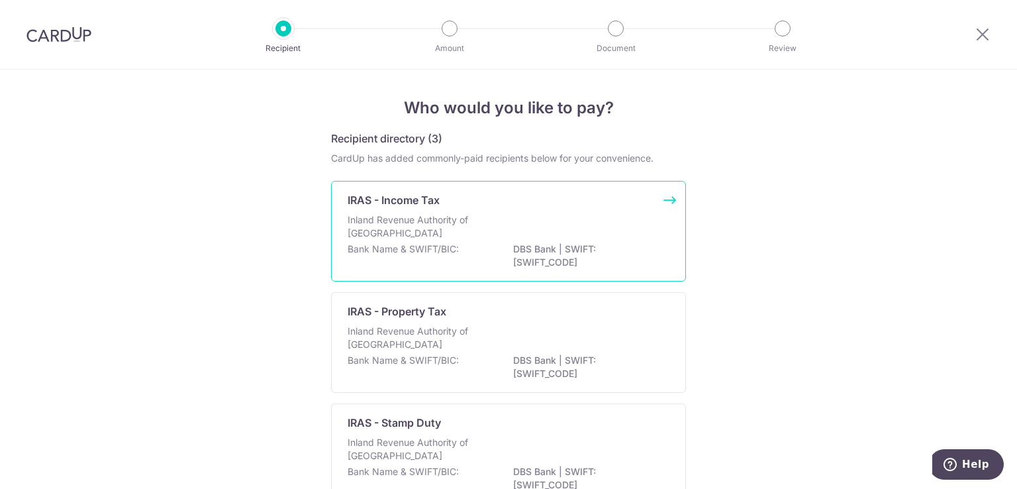
click at [583, 251] on p "DBS Bank | SWIFT: [SWIFT_CODE]" at bounding box center [587, 255] width 148 height 26
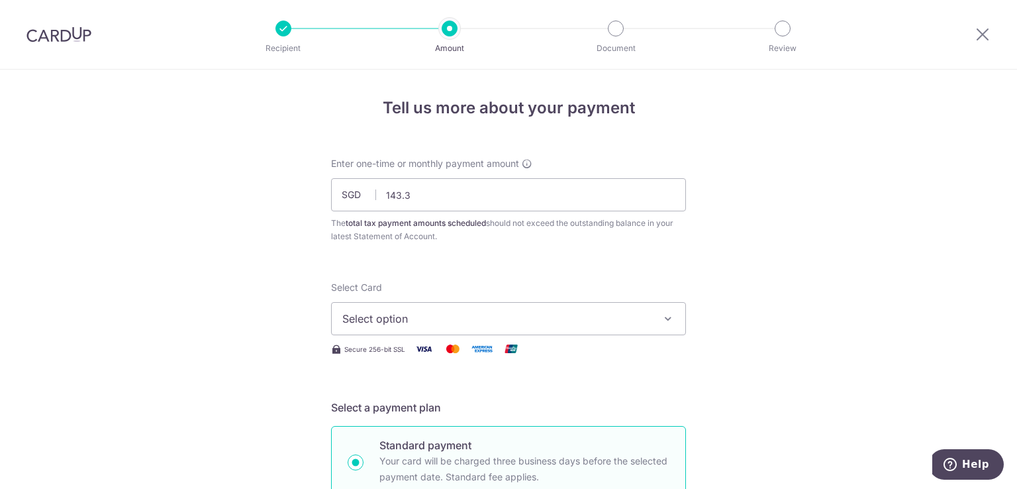
type input "143.39"
click at [661, 315] on icon "button" at bounding box center [667, 318] width 13 height 13
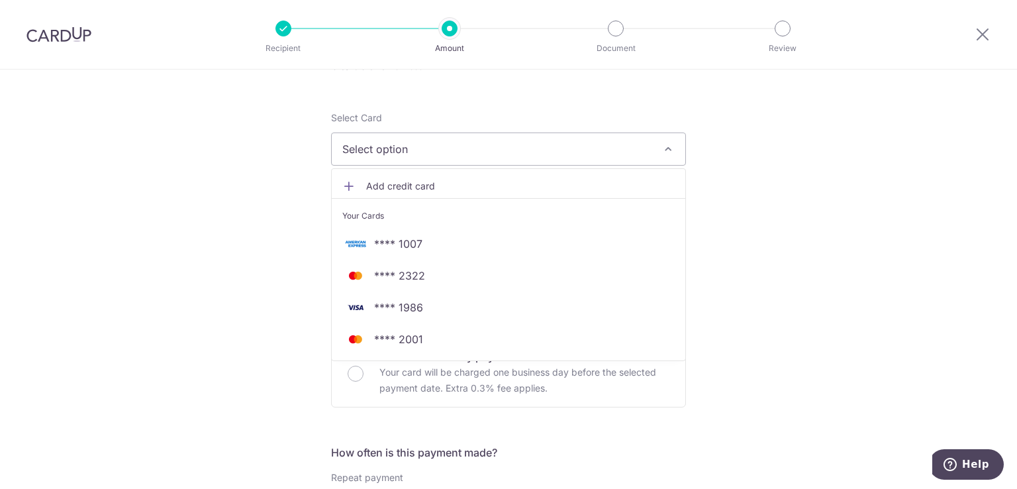
scroll to position [171, 0]
click at [443, 340] on span "**** 2001" at bounding box center [508, 338] width 332 height 16
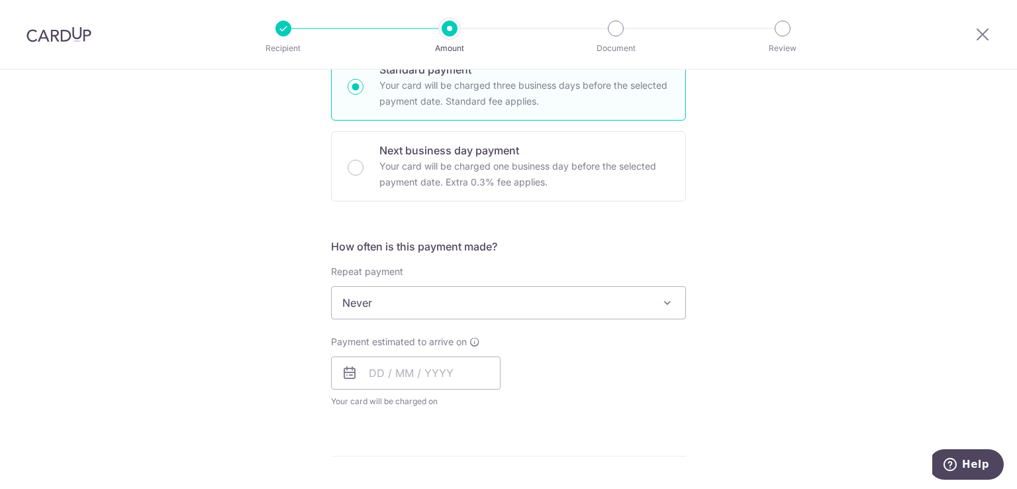
scroll to position [583, 0]
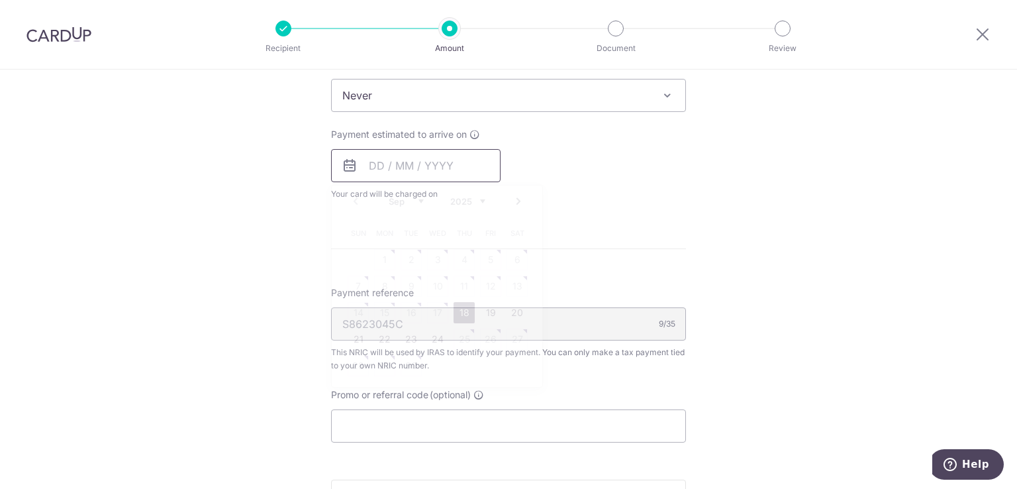
click at [452, 162] on input "text" at bounding box center [415, 165] width 169 height 33
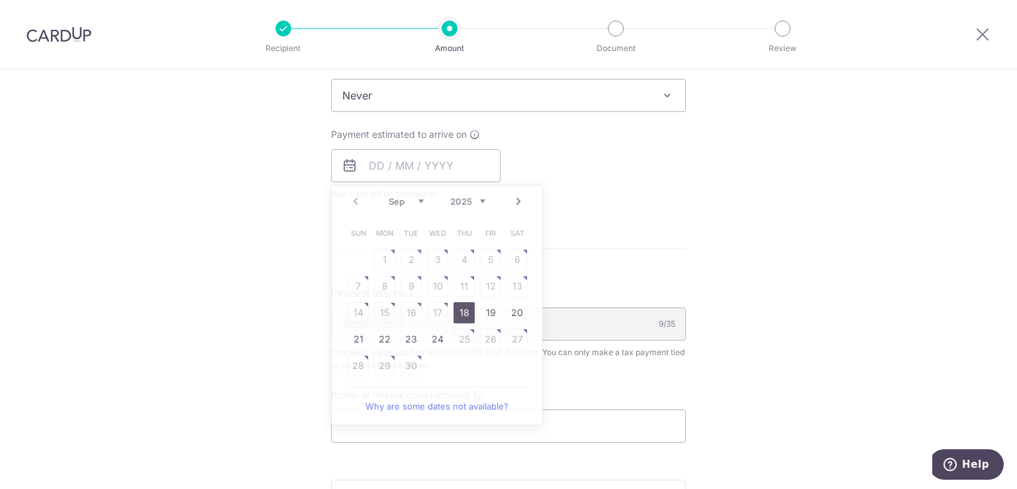
click at [659, 160] on div "Payment estimated to arrive on Prev Next Sep Oct Nov [DATE] 2026 Sun Mon Tue We…" at bounding box center [508, 164] width 371 height 73
click at [467, 161] on input "text" at bounding box center [415, 165] width 169 height 33
click at [457, 313] on link "18" at bounding box center [464, 312] width 21 height 21
type input "[DATE]"
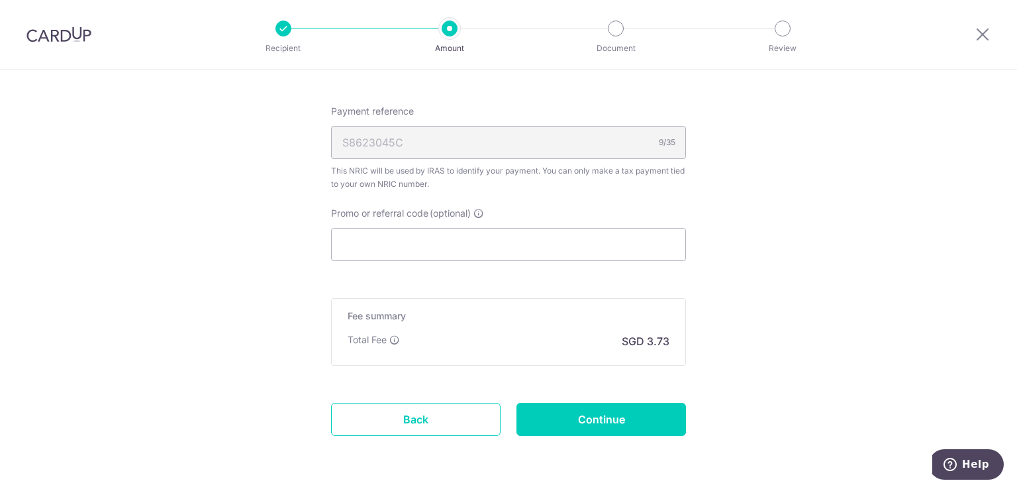
scroll to position [857, 0]
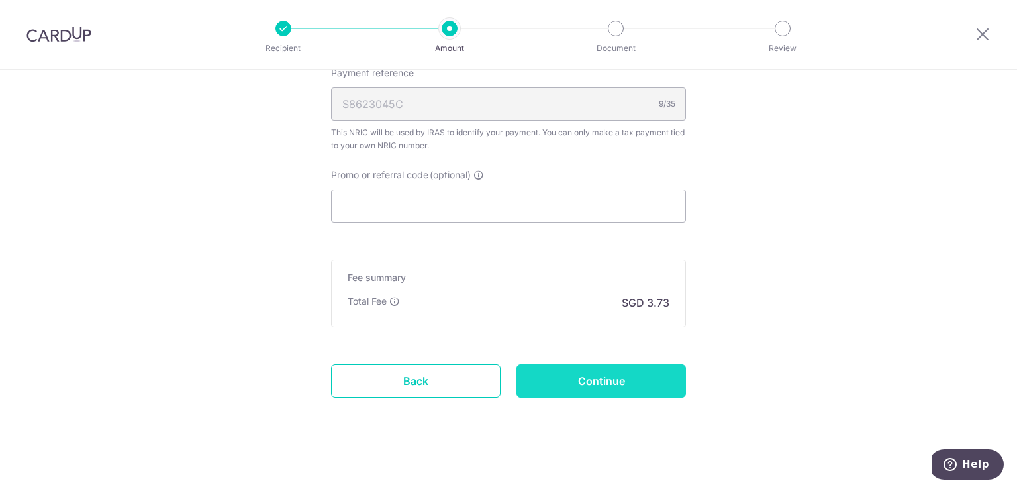
click at [634, 387] on input "Continue" at bounding box center [600, 380] width 169 height 33
type input "Create Schedule"
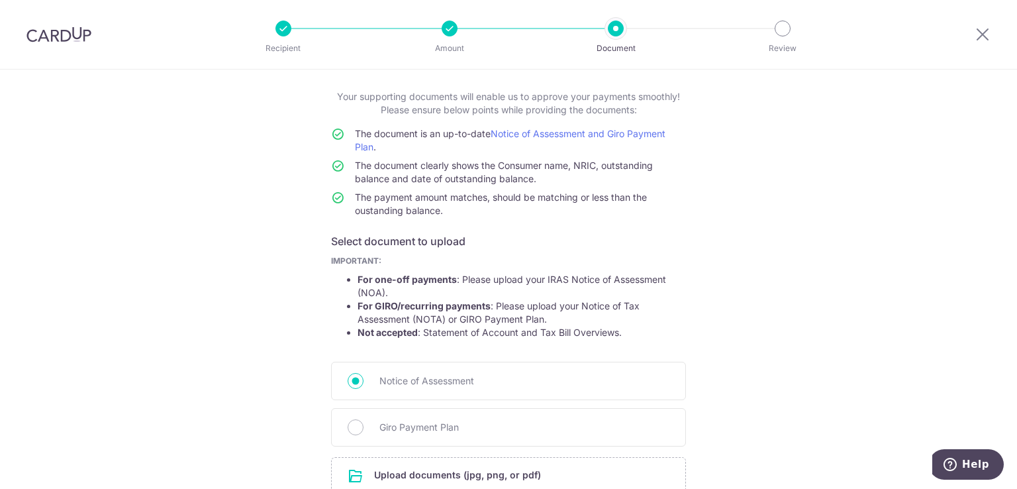
scroll to position [186, 0]
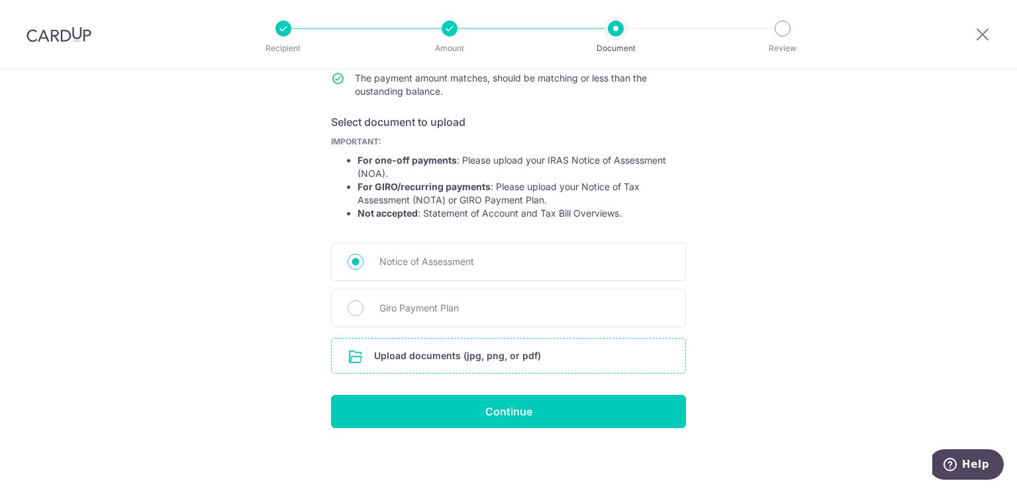
click at [515, 366] on input "file" at bounding box center [509, 355] width 354 height 34
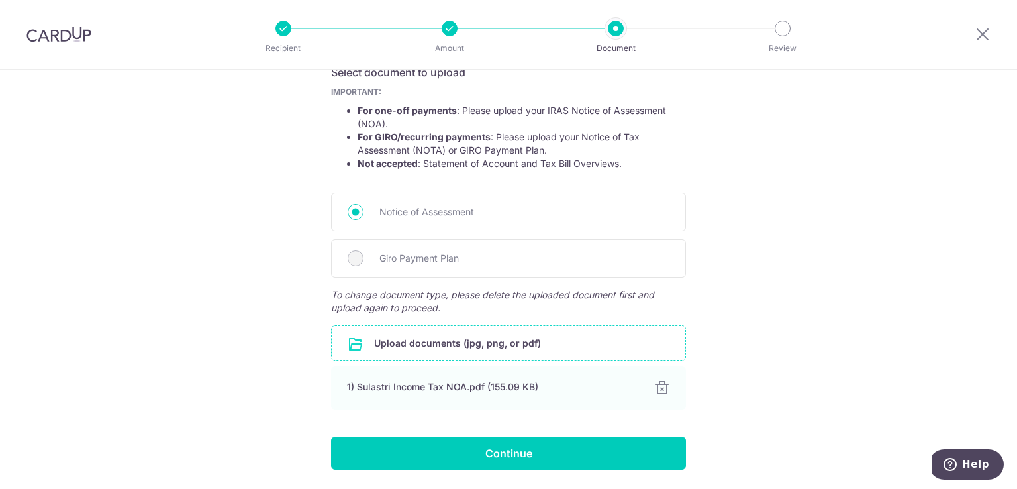
scroll to position [263, 0]
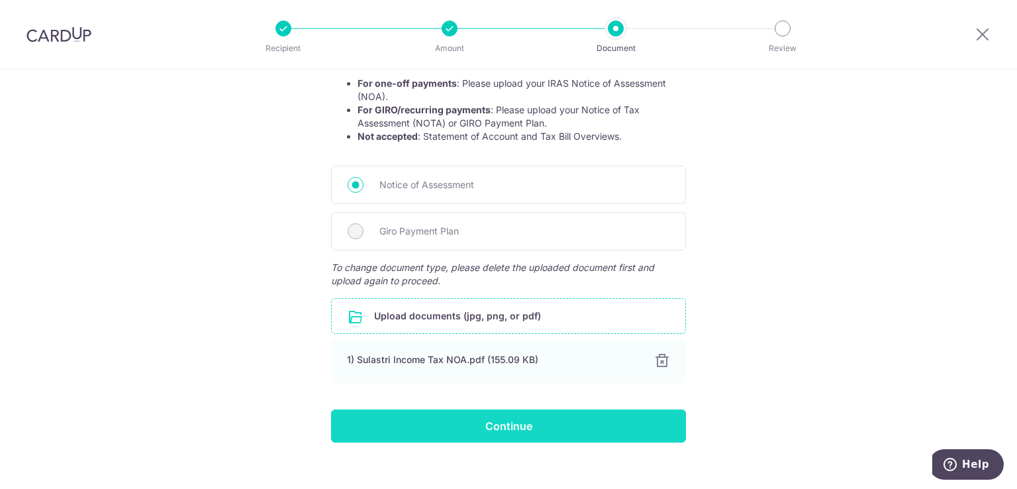
click at [580, 427] on input "Continue" at bounding box center [508, 425] width 355 height 33
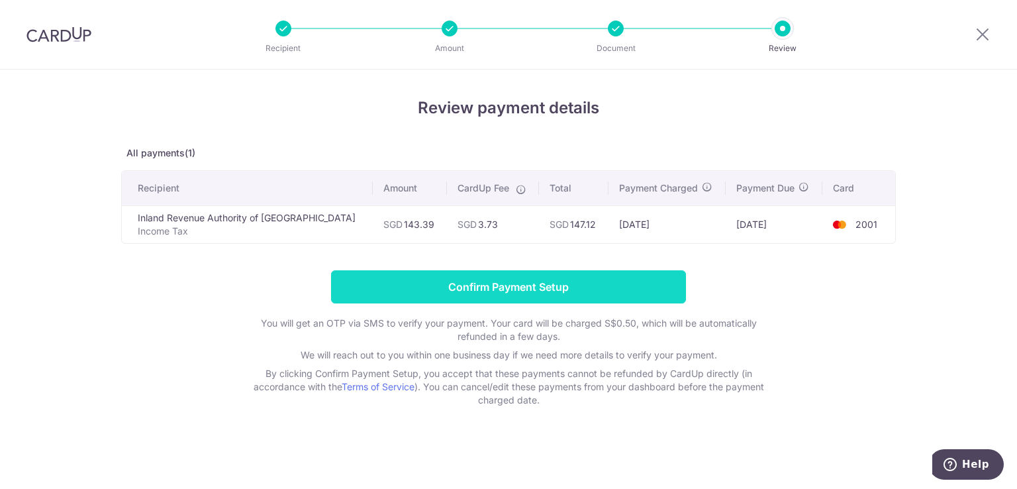
click at [545, 297] on input "Confirm Payment Setup" at bounding box center [508, 286] width 355 height 33
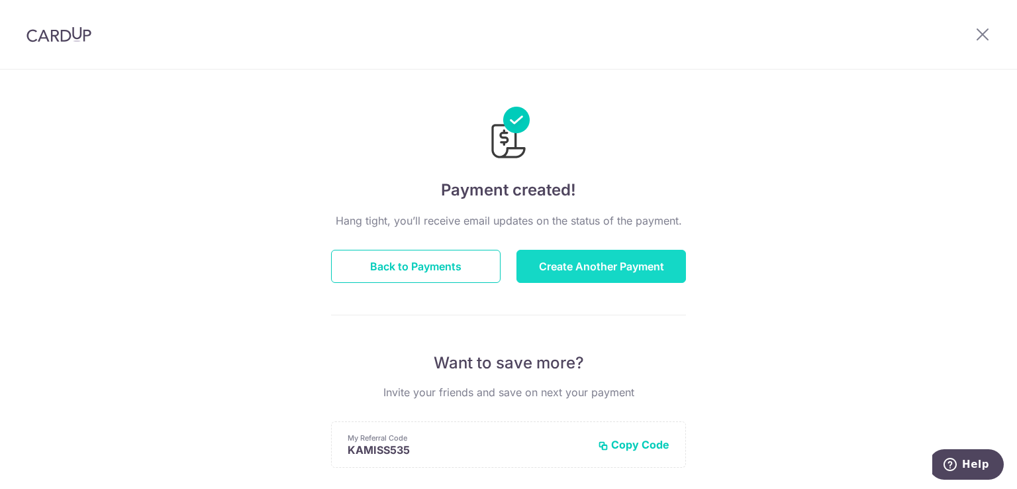
click at [591, 263] on button "Create Another Payment" at bounding box center [600, 266] width 169 height 33
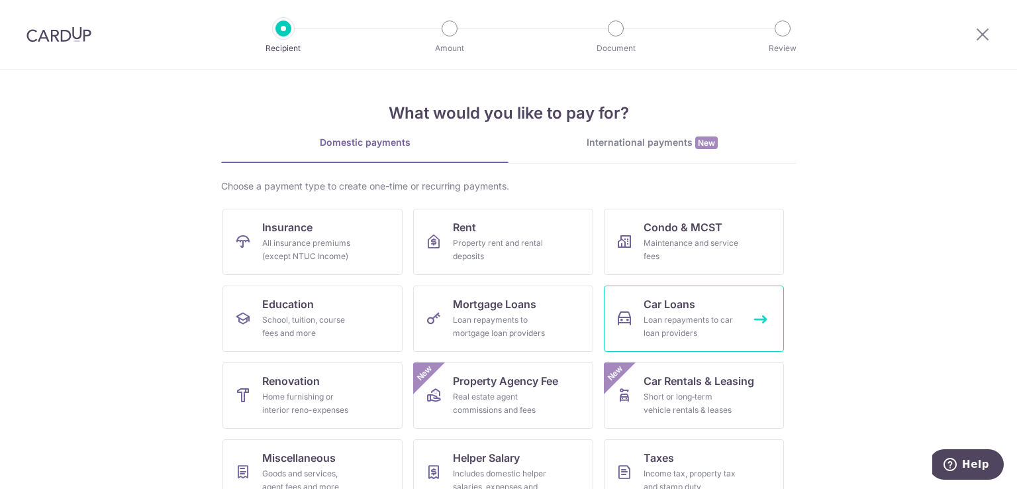
scroll to position [103, 0]
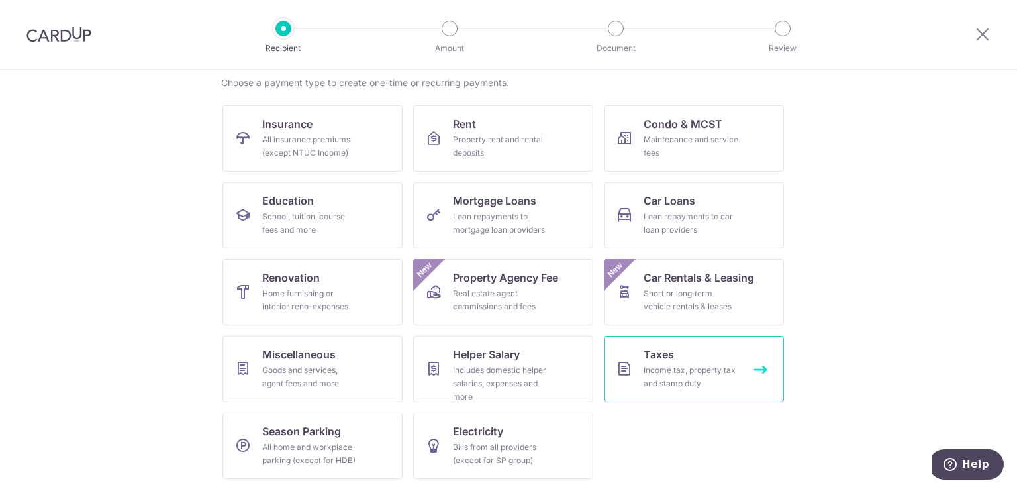
click at [681, 393] on link "Taxes Income tax, property tax and stamp duty" at bounding box center [694, 369] width 180 height 66
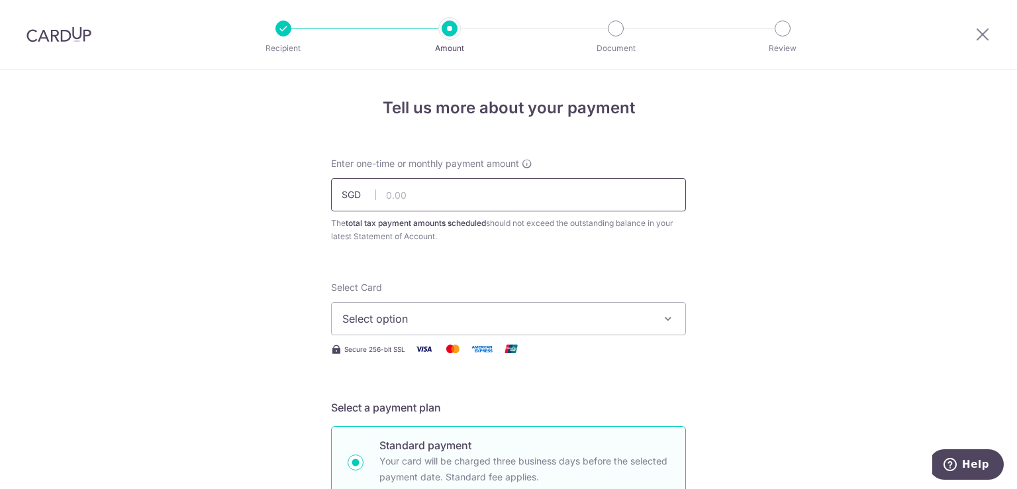
click at [444, 194] on input "text" at bounding box center [508, 194] width 355 height 33
type input "143.39"
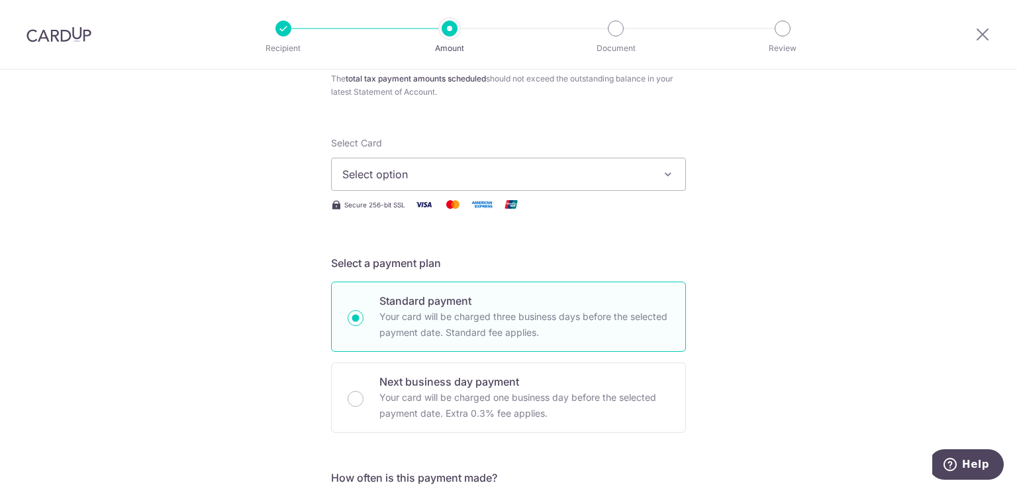
scroll to position [146, 0]
click at [605, 181] on button "Select option" at bounding box center [508, 172] width 355 height 33
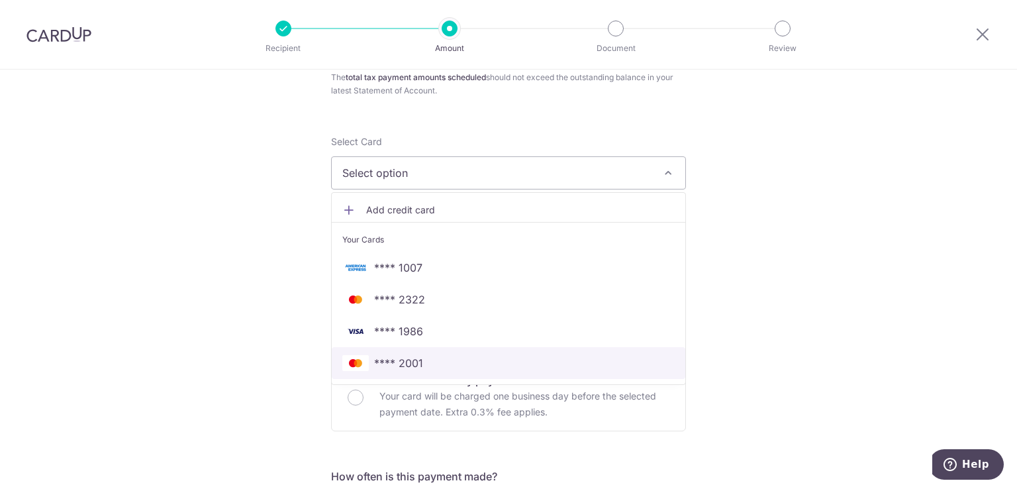
click at [426, 362] on span "**** 2001" at bounding box center [508, 363] width 332 height 16
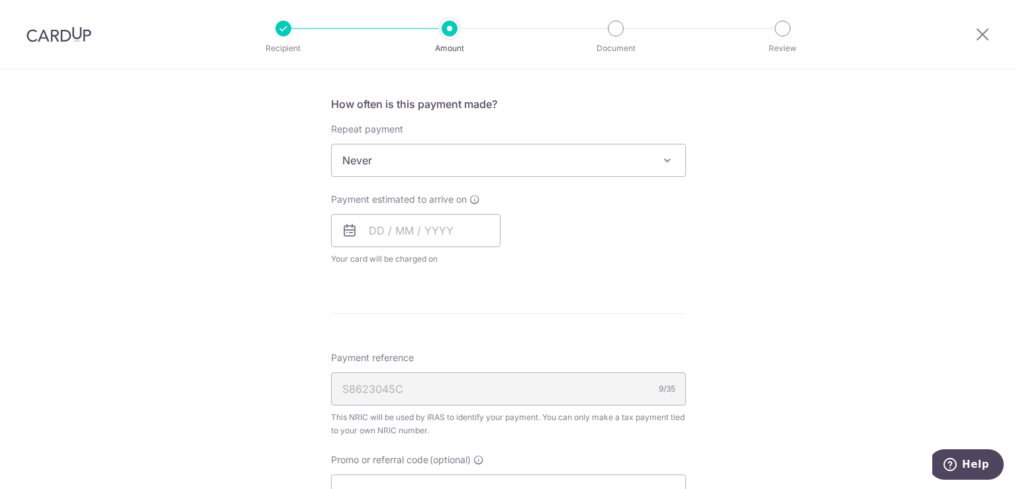
scroll to position [521, 0]
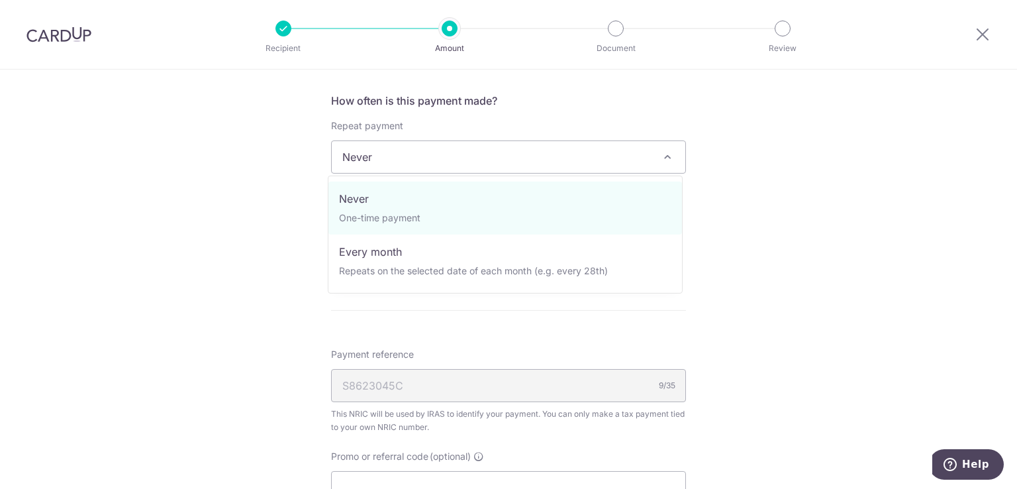
click at [644, 160] on span "Never" at bounding box center [509, 157] width 354 height 32
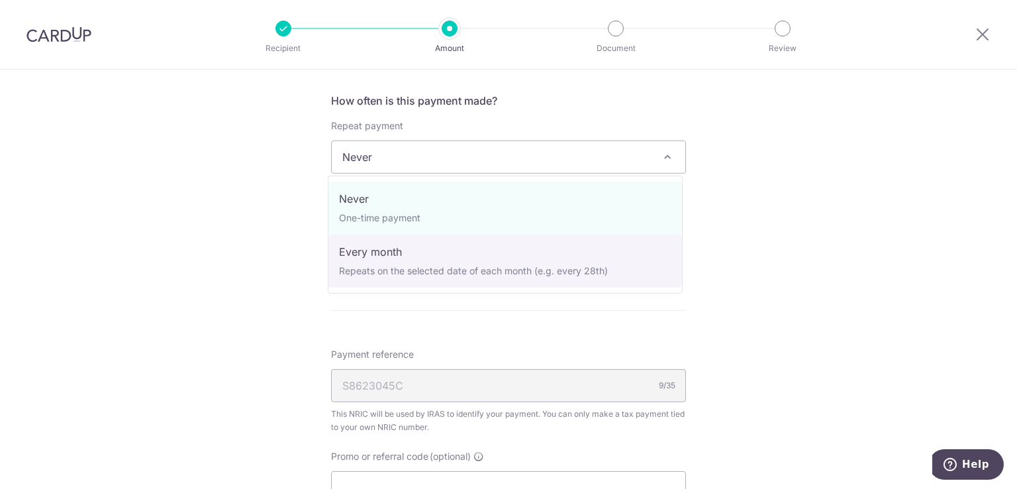
select select "3"
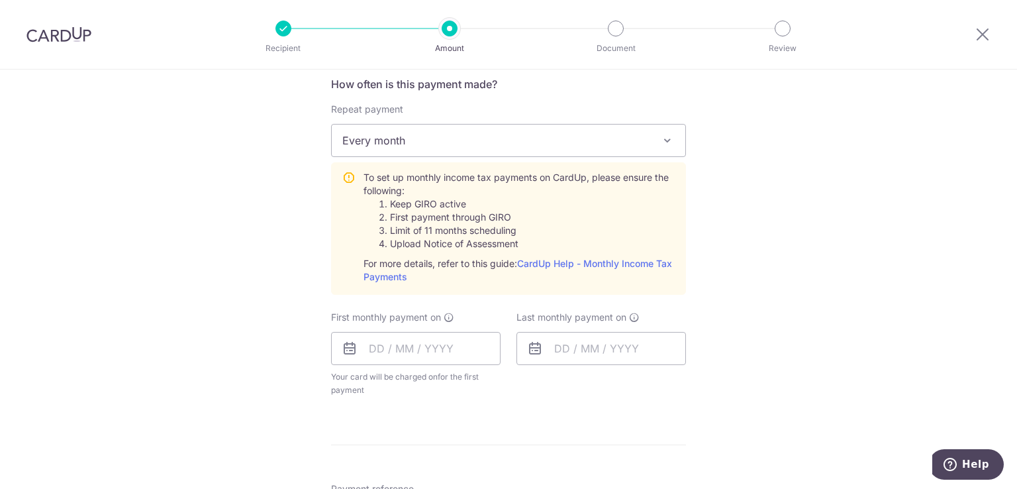
scroll to position [540, 0]
click at [625, 262] on link "CardUp Help - Monthly Income Tax Payments" at bounding box center [517, 268] width 309 height 24
click at [469, 341] on input "text" at bounding box center [415, 346] width 169 height 33
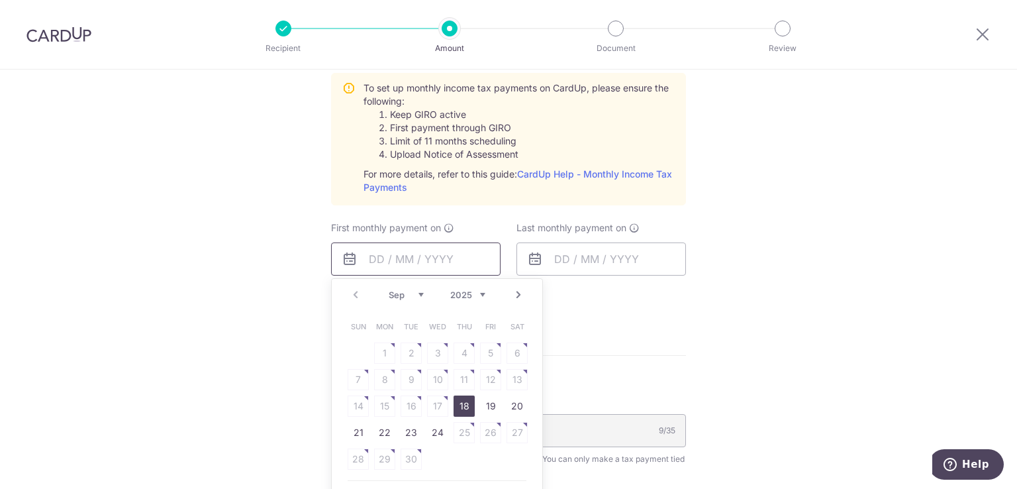
scroll to position [646, 0]
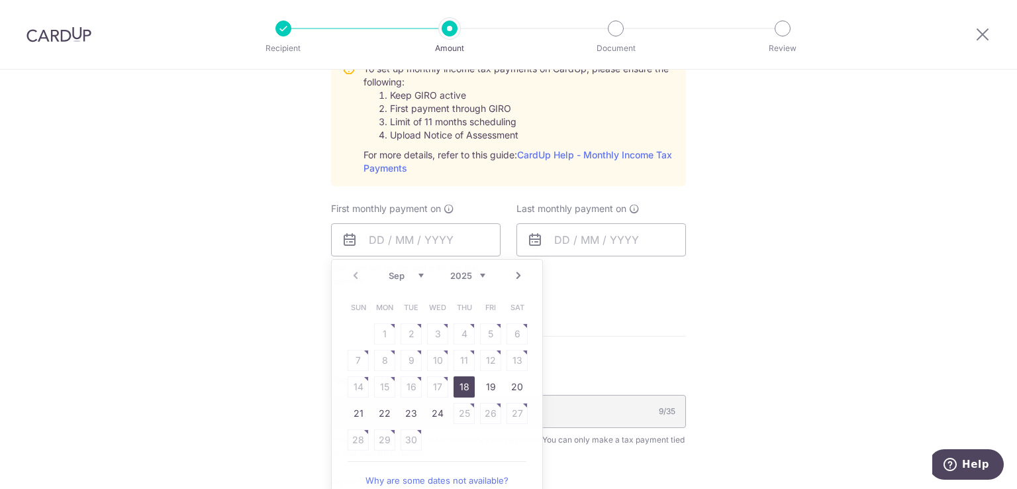
click at [655, 320] on form "Enter one-time or monthly payment amount SGD 143.39 143.39 The total tax paymen…" at bounding box center [508, 126] width 355 height 1231
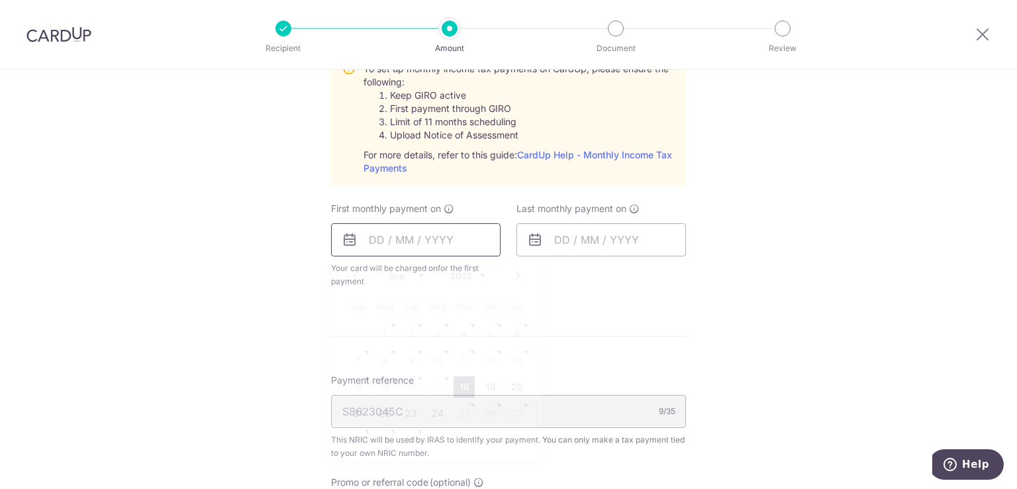
click at [442, 249] on input "text" at bounding box center [415, 239] width 169 height 33
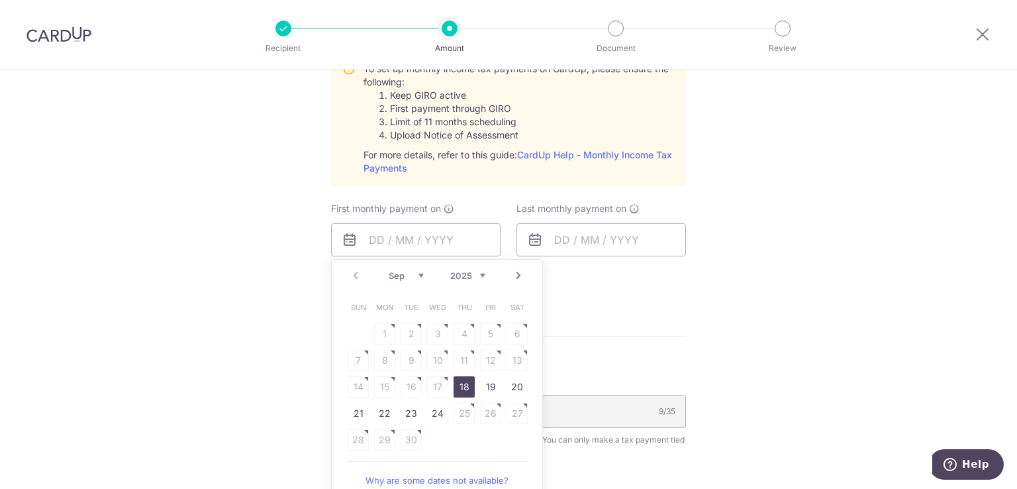
click at [414, 273] on select "Sep Oct Nov Dec" at bounding box center [406, 275] width 35 height 11
click at [408, 359] on link "7" at bounding box center [411, 360] width 21 height 21
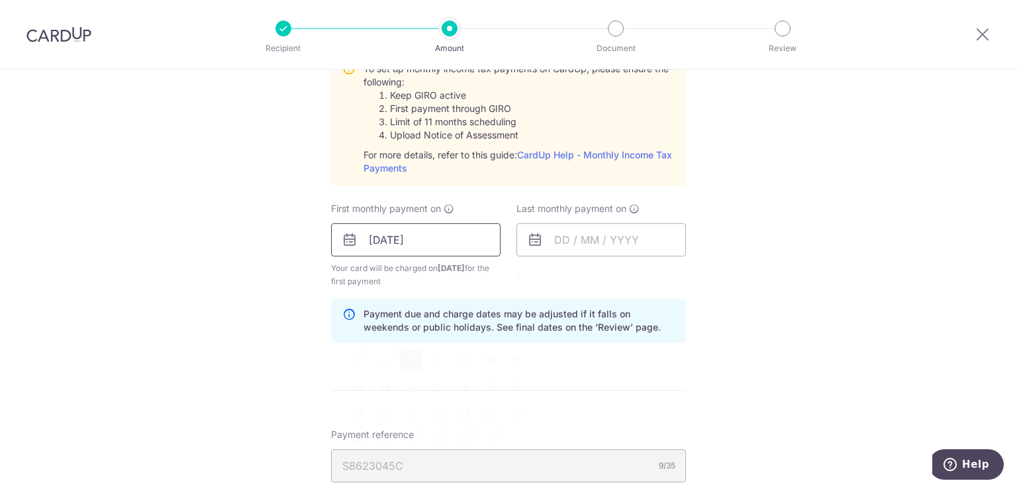
click at [482, 231] on input "[DATE]" at bounding box center [415, 239] width 169 height 33
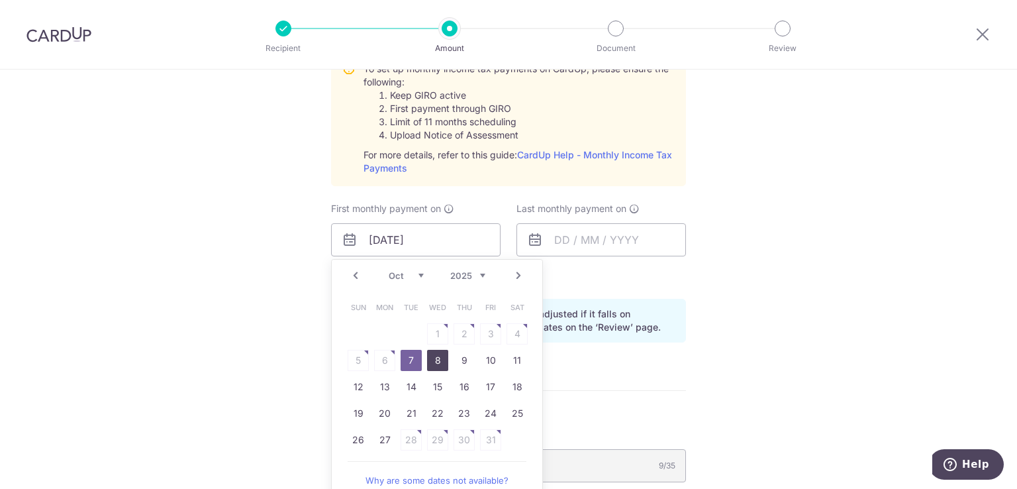
click at [434, 358] on link "8" at bounding box center [437, 360] width 21 height 21
type input "[DATE]"
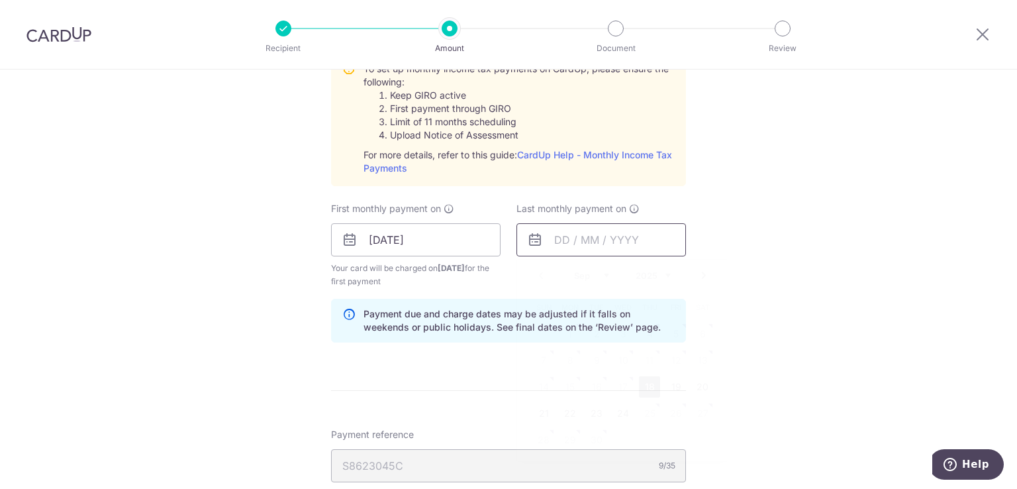
click at [609, 242] on input "text" at bounding box center [600, 239] width 169 height 33
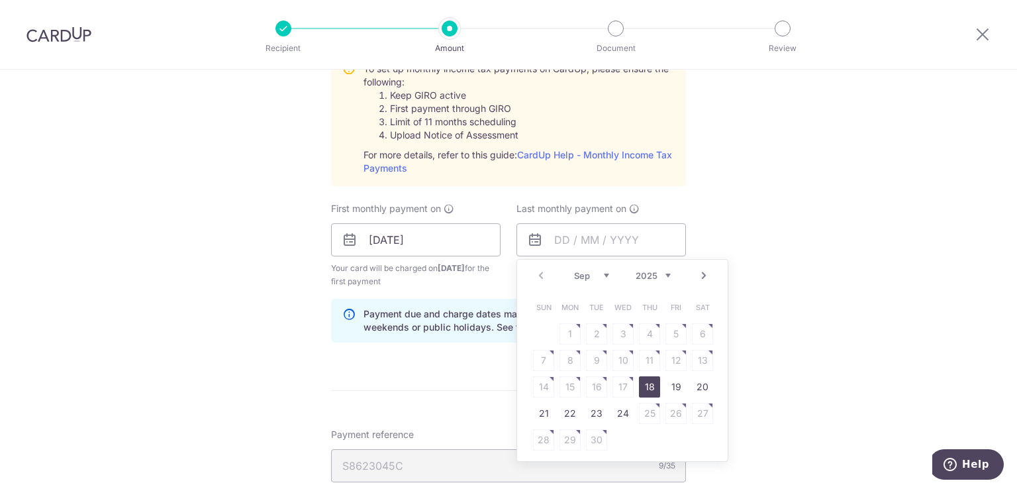
click at [665, 271] on select "2025 2026" at bounding box center [653, 275] width 35 height 11
click at [591, 356] on link "8" at bounding box center [596, 360] width 21 height 21
type input "[DATE]"
click at [667, 239] on input "[DATE]" at bounding box center [600, 239] width 169 height 33
click at [604, 277] on select "Jan Feb Mar Apr May Jun Jul Aug Sep Oct" at bounding box center [591, 275] width 35 height 11
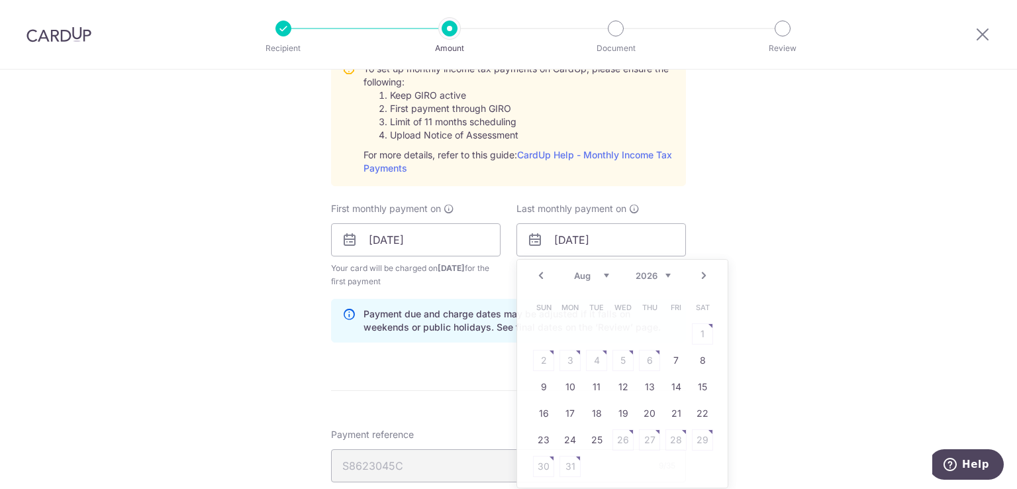
click at [800, 204] on div "Tell us more about your payment Enter one-time or monthly payment amount SGD 14…" at bounding box center [508, 140] width 1017 height 1435
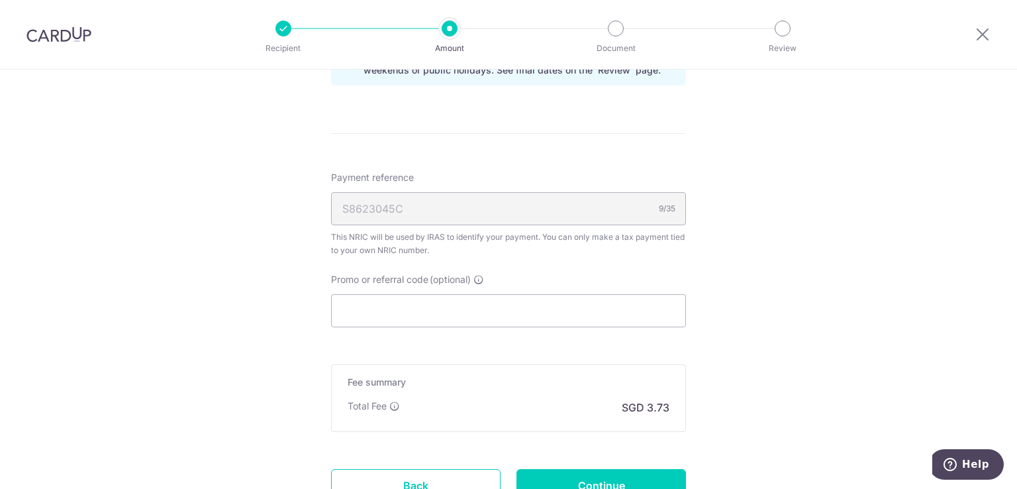
scroll to position [949, 0]
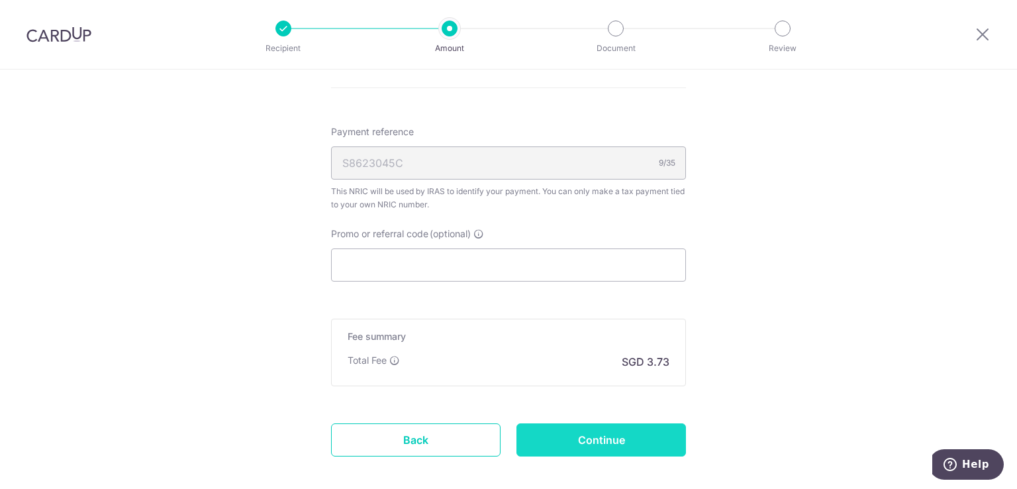
click at [616, 450] on input "Continue" at bounding box center [600, 439] width 169 height 33
type input "Create Schedule"
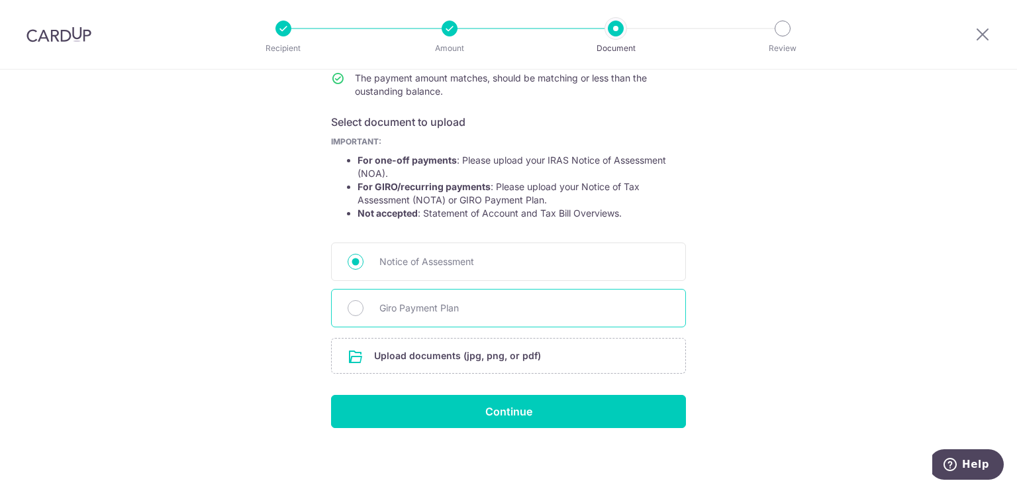
click at [563, 297] on div "Giro Payment Plan" at bounding box center [508, 308] width 355 height 38
click at [354, 307] on input "Giro Payment Plan" at bounding box center [356, 308] width 16 height 16
radio input "true"
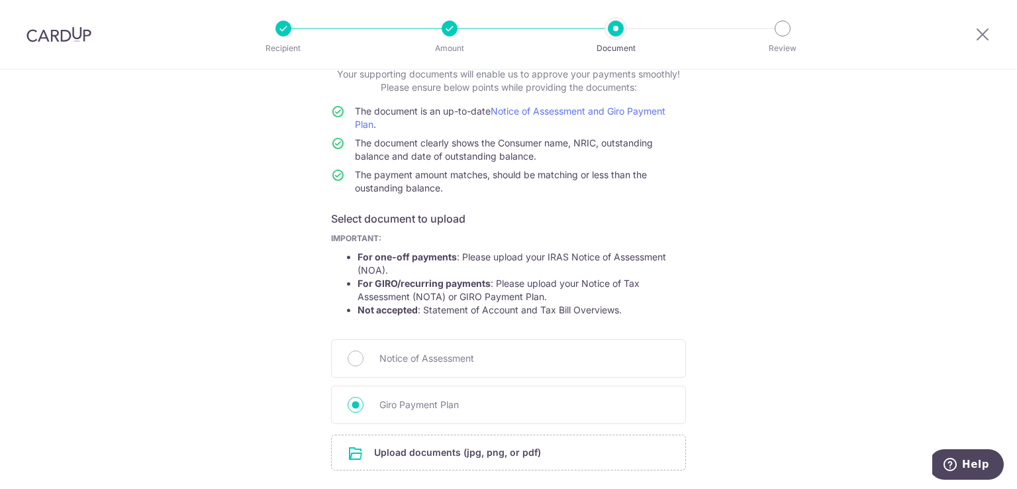
scroll to position [179, 0]
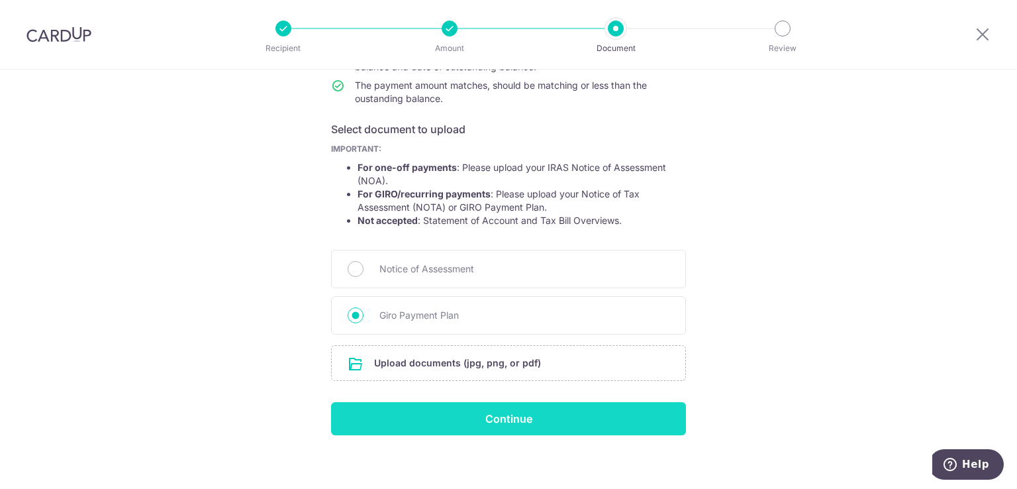
click at [625, 414] on input "Continue" at bounding box center [508, 418] width 355 height 33
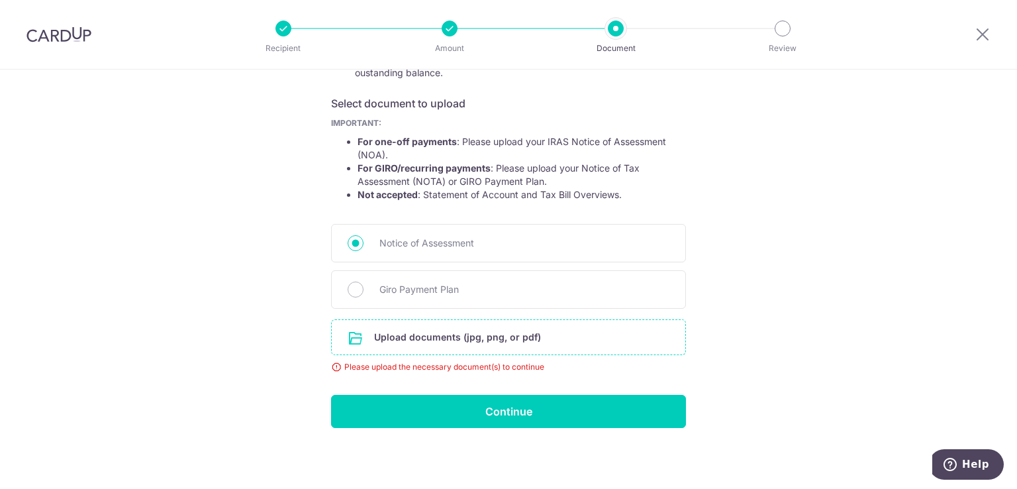
click at [503, 328] on input "file" at bounding box center [509, 337] width 354 height 34
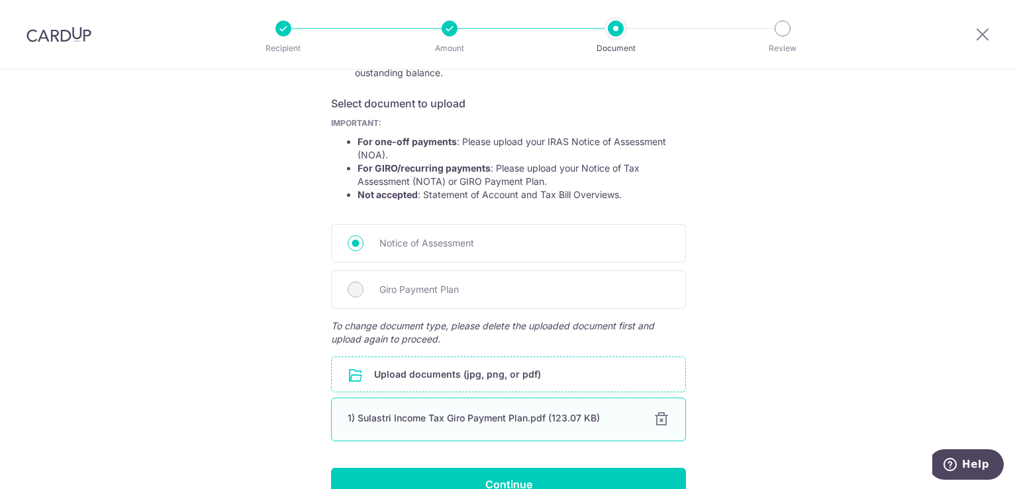
click at [656, 416] on div at bounding box center [661, 419] width 16 height 16
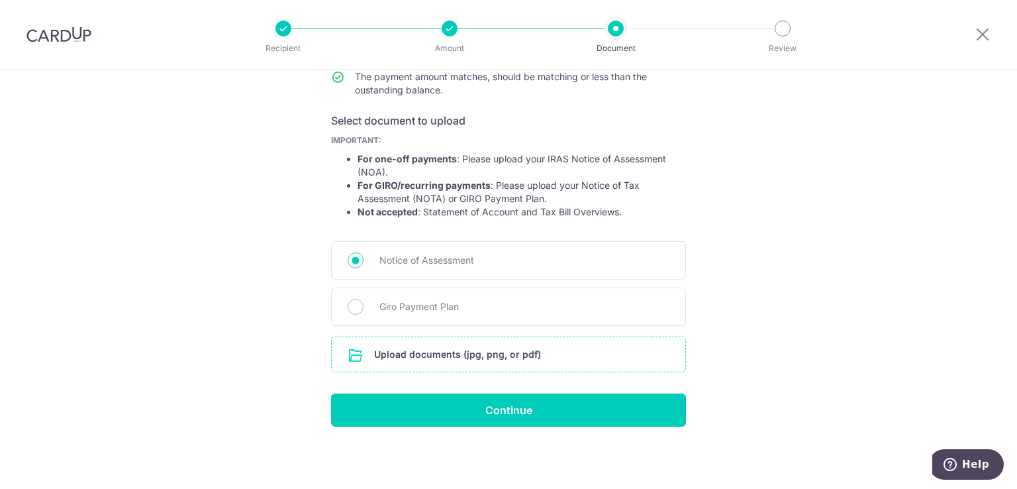
scroll to position [186, 0]
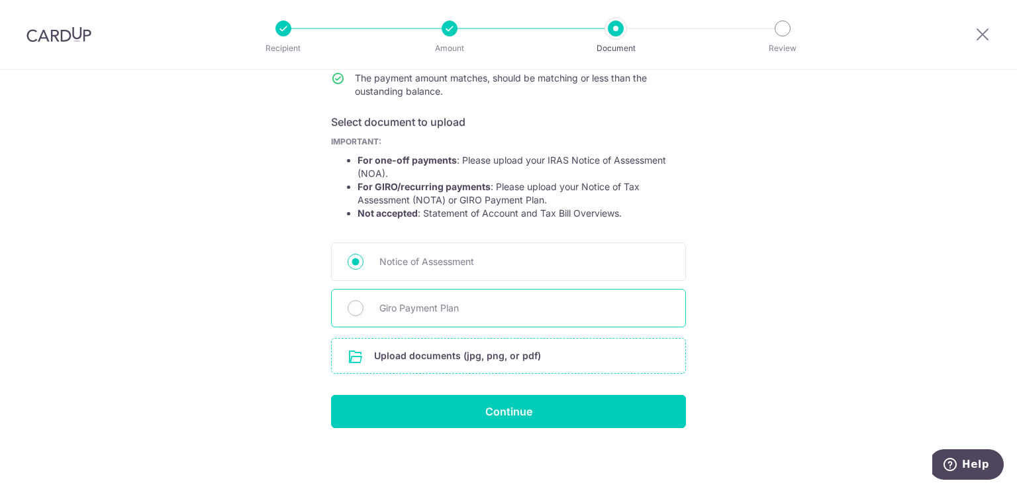
click at [418, 306] on span "Giro Payment Plan" at bounding box center [524, 308] width 290 height 16
click at [363, 306] on input "Giro Payment Plan" at bounding box center [356, 308] width 16 height 16
radio input "true"
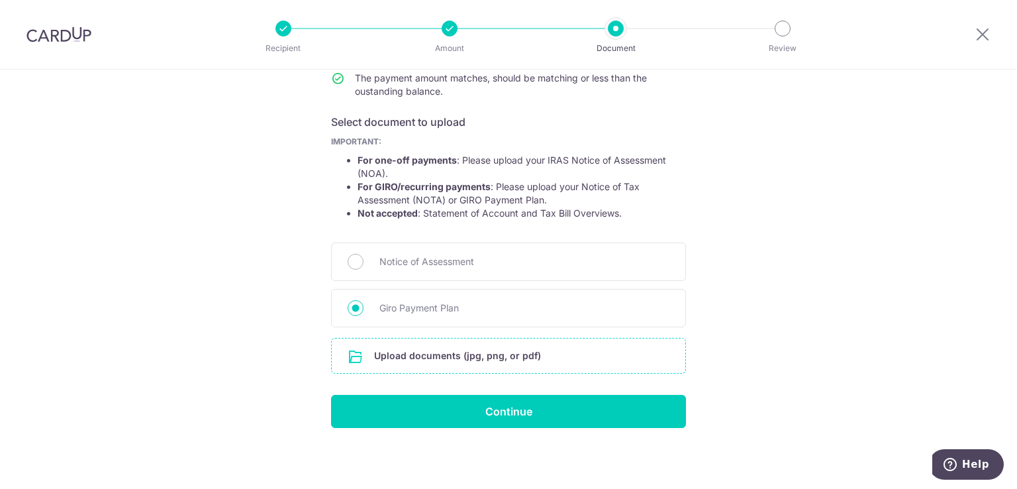
click at [478, 359] on input "file" at bounding box center [509, 355] width 354 height 34
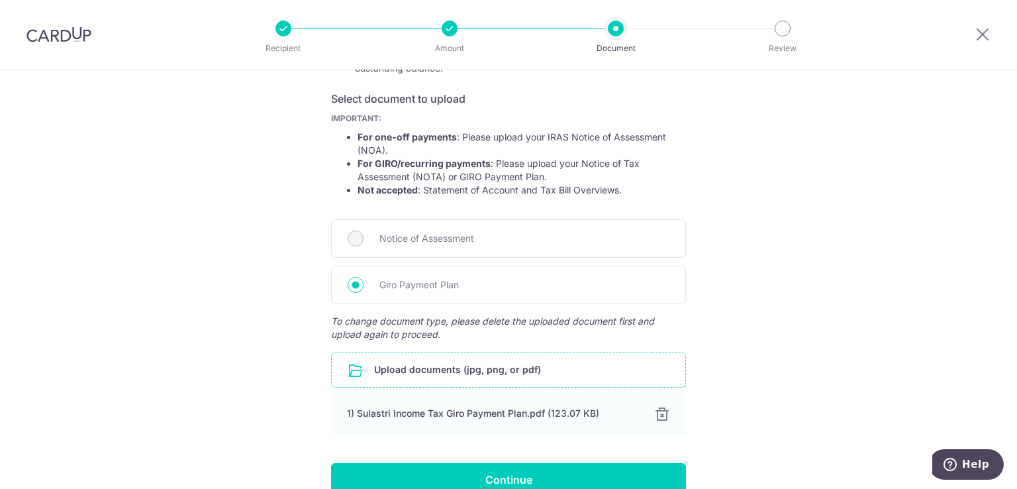
scroll to position [278, 0]
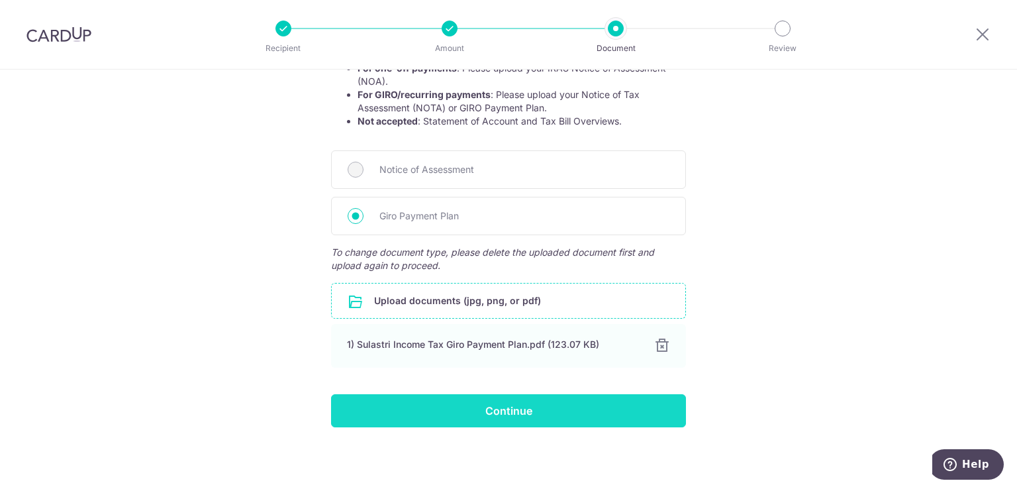
click at [530, 403] on input "Continue" at bounding box center [508, 410] width 355 height 33
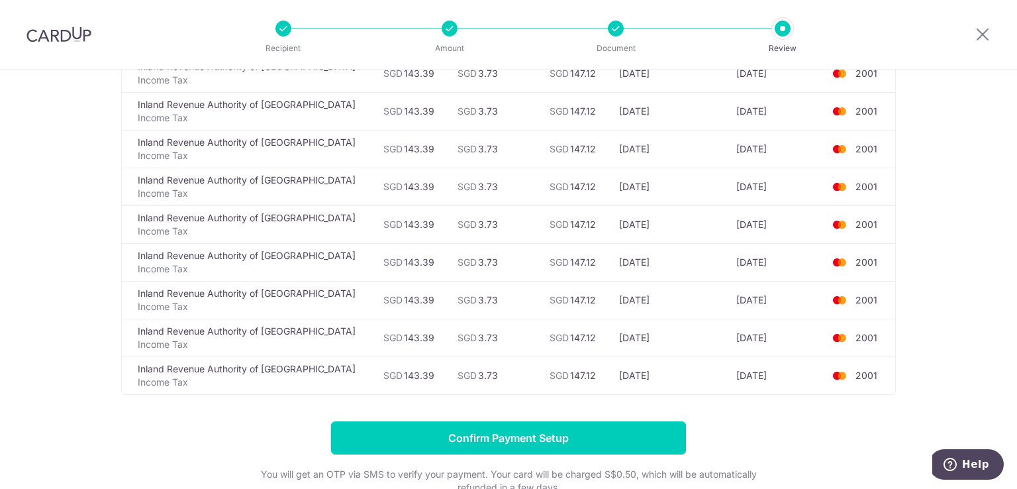
scroll to position [224, 0]
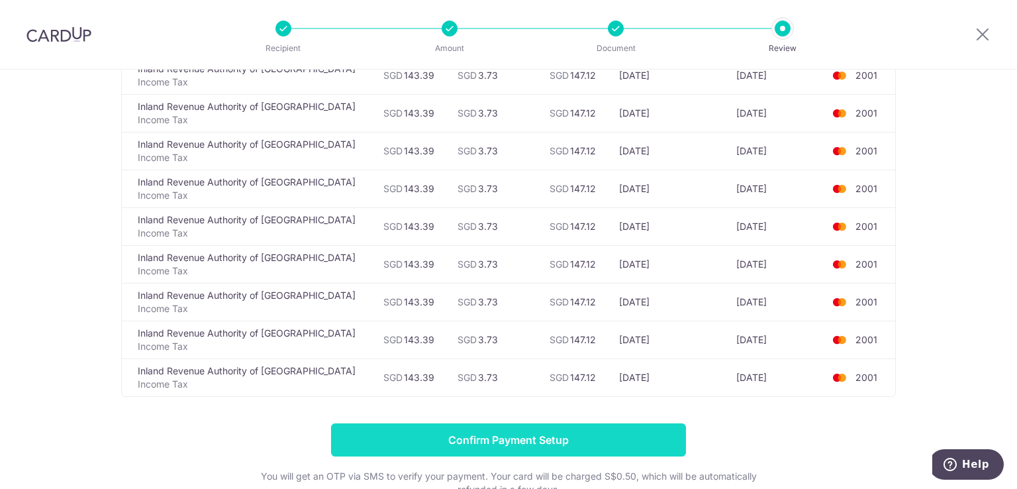
click at [591, 446] on input "Confirm Payment Setup" at bounding box center [508, 439] width 355 height 33
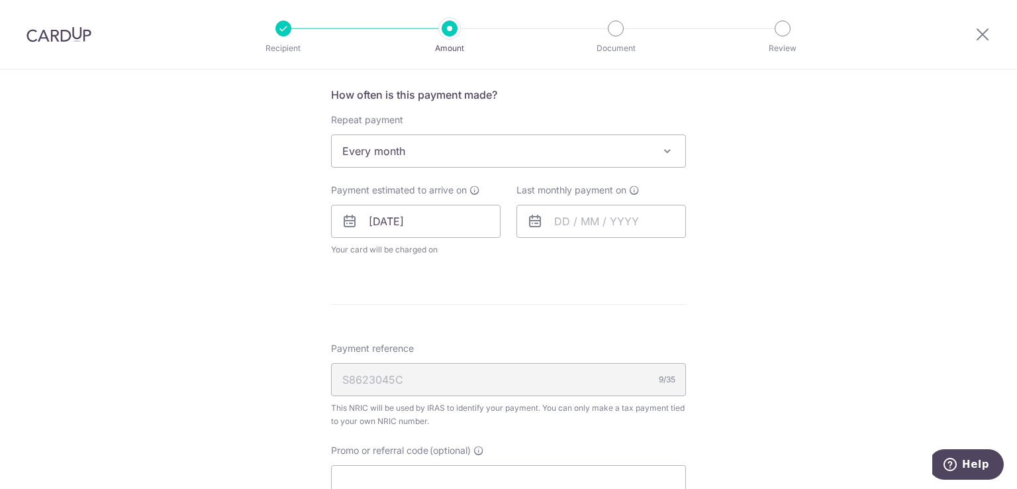
scroll to position [566, 0]
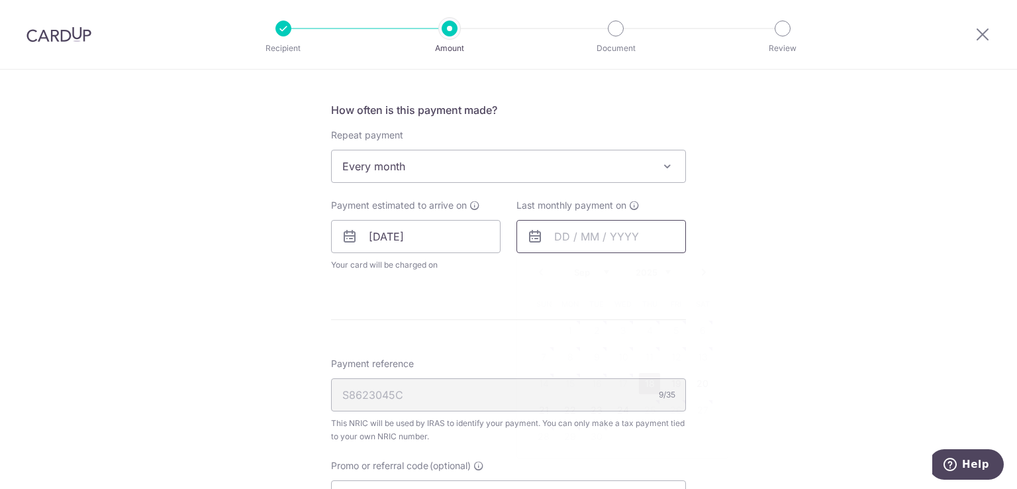
click at [632, 244] on input "text" at bounding box center [600, 236] width 169 height 33
click at [659, 269] on select "2025 2026" at bounding box center [653, 272] width 35 height 11
click at [598, 274] on select "Jan Feb Mar Apr May Jun [DATE] Aug Sep Oct" at bounding box center [591, 272] width 35 height 11
click at [593, 273] on select "Jan Feb Mar Apr May Jun [DATE] Aug Sep Oct" at bounding box center [591, 272] width 35 height 11
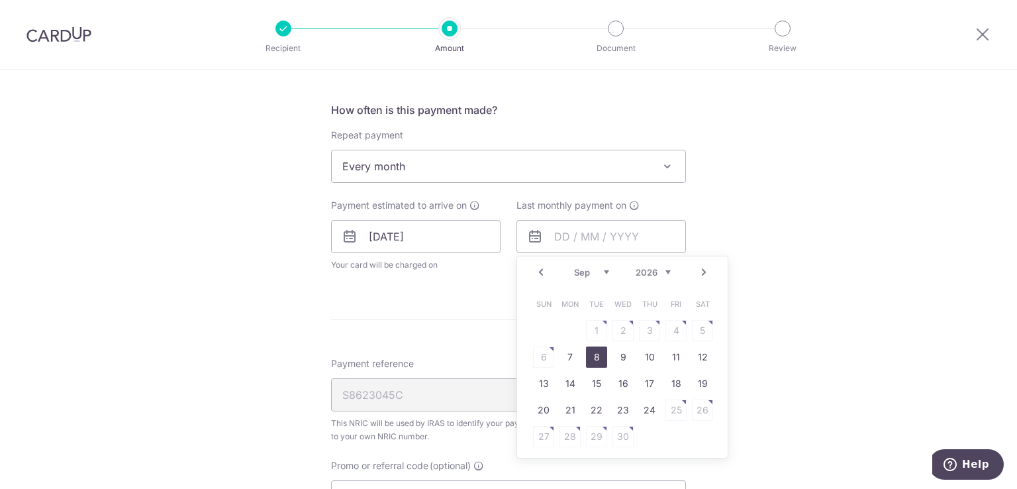
click at [586, 354] on link "8" at bounding box center [596, 356] width 21 height 21
type input "[DATE]"
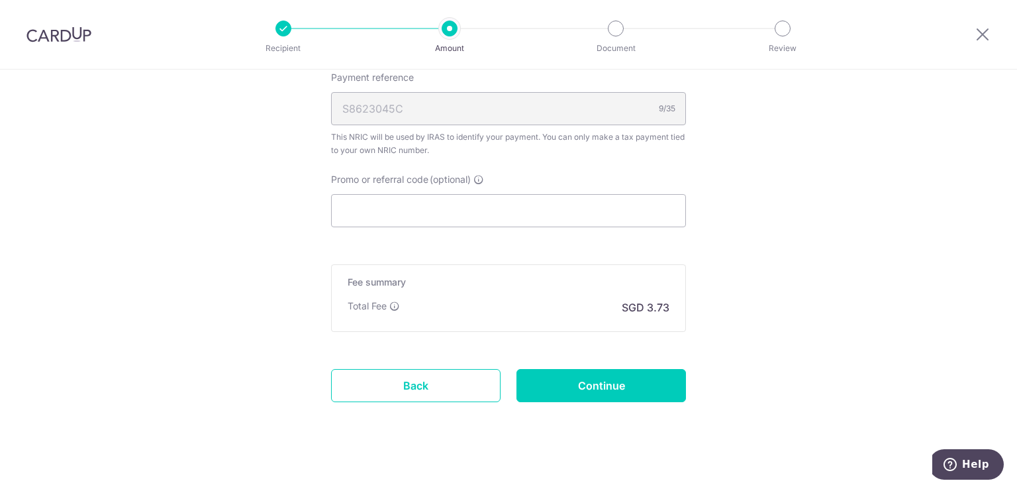
scroll to position [917, 0]
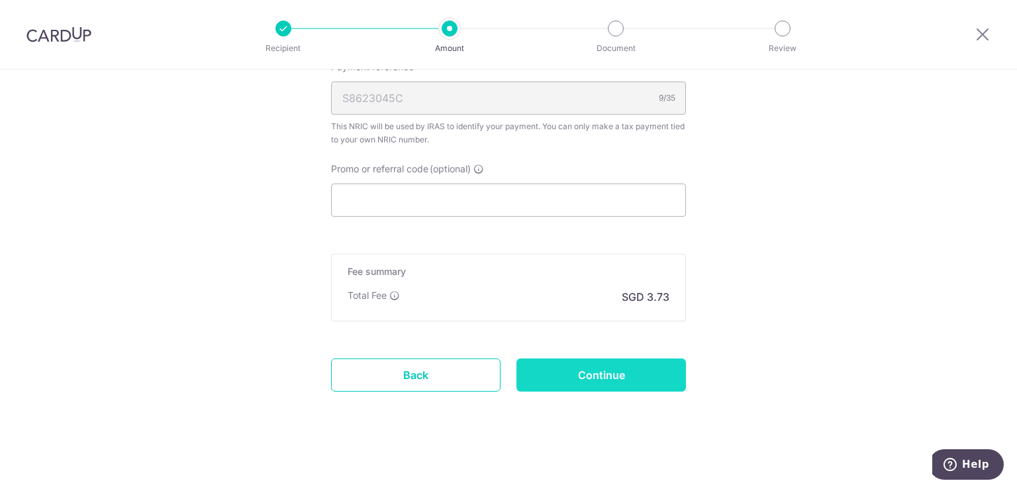
click at [651, 379] on input "Continue" at bounding box center [600, 374] width 169 height 33
type input "Update Schedule"
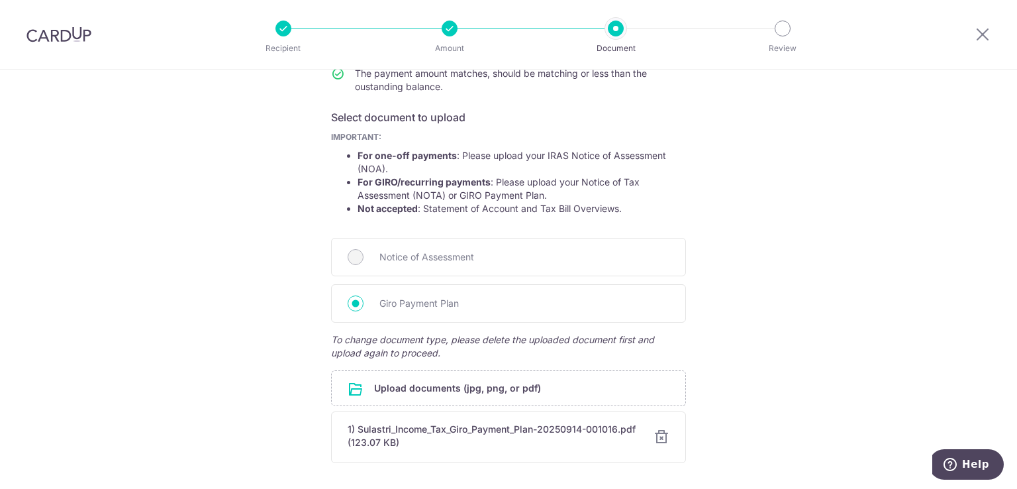
scroll to position [285, 0]
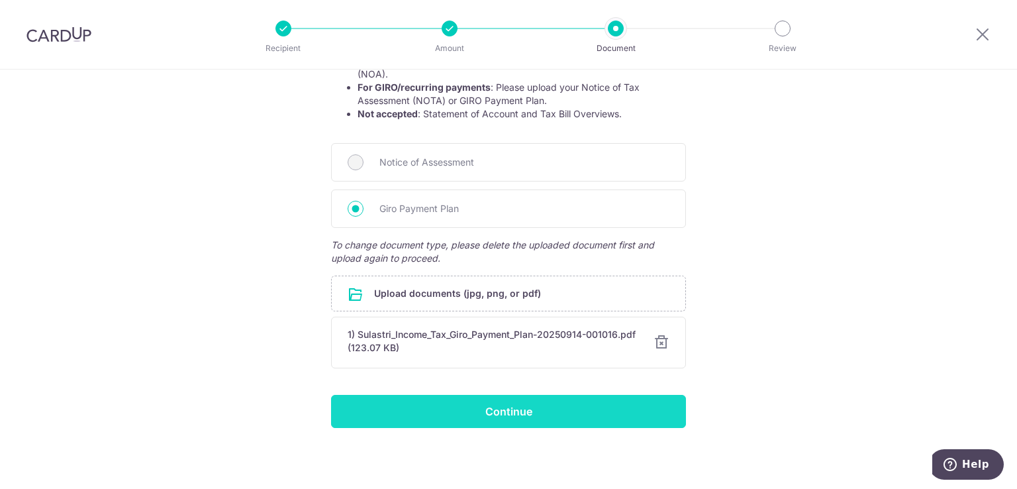
click at [559, 408] on input "Continue" at bounding box center [508, 411] width 355 height 33
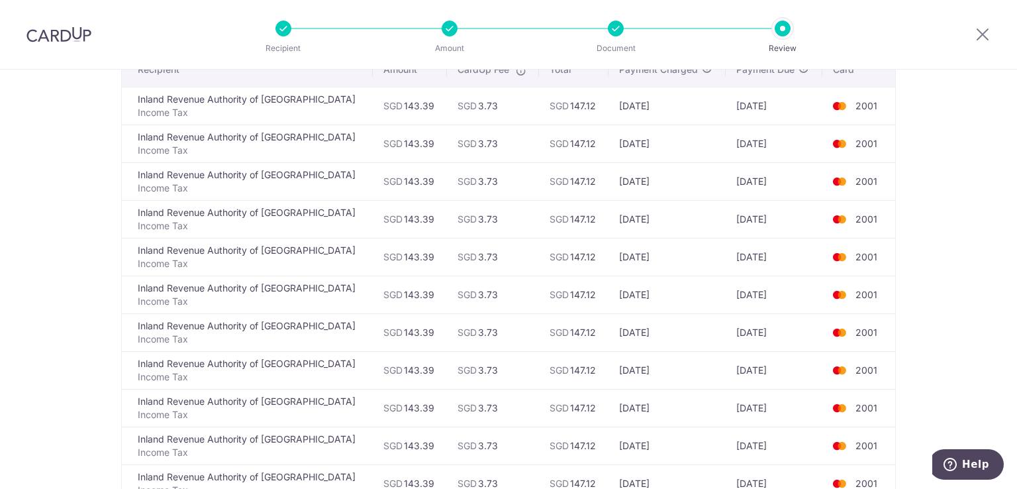
scroll to position [371, 0]
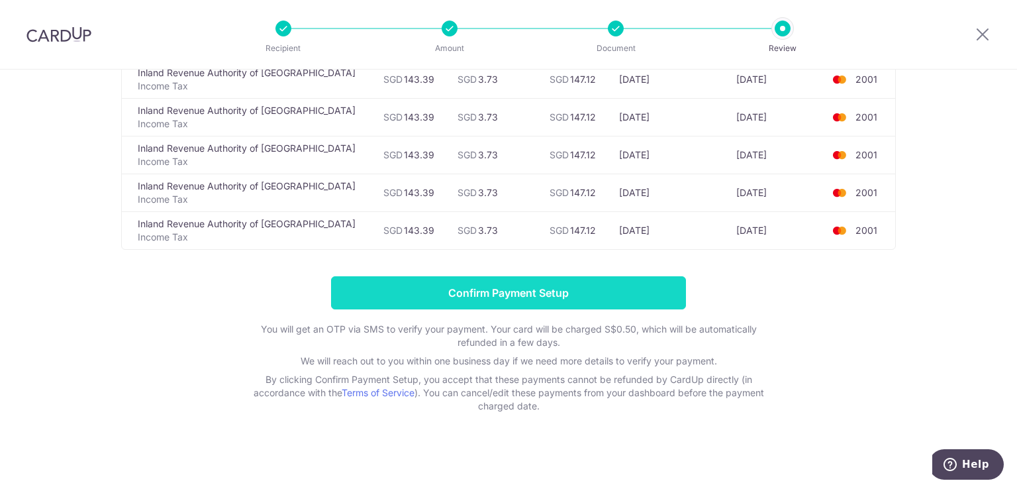
click at [577, 293] on input "Confirm Payment Setup" at bounding box center [508, 292] width 355 height 33
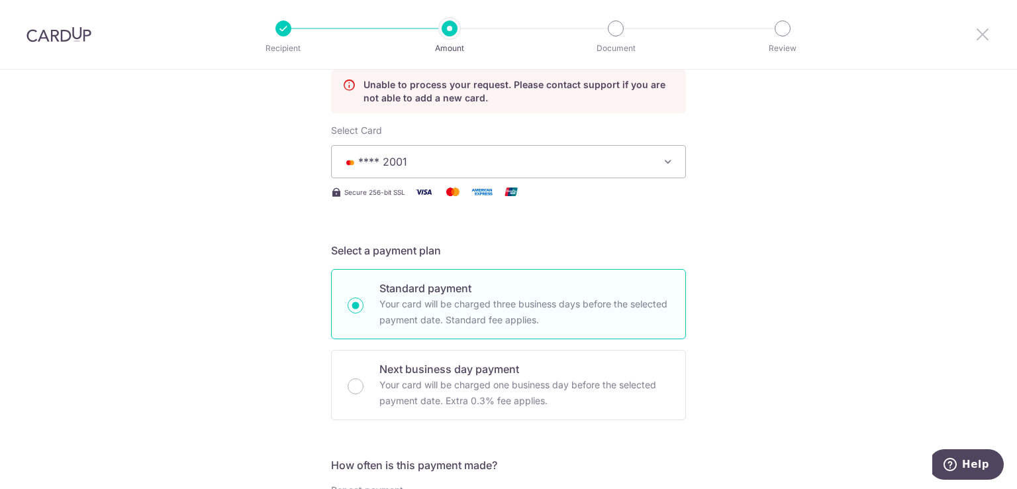
click at [984, 35] on icon at bounding box center [983, 34] width 16 height 17
